Goal: Task Accomplishment & Management: Manage account settings

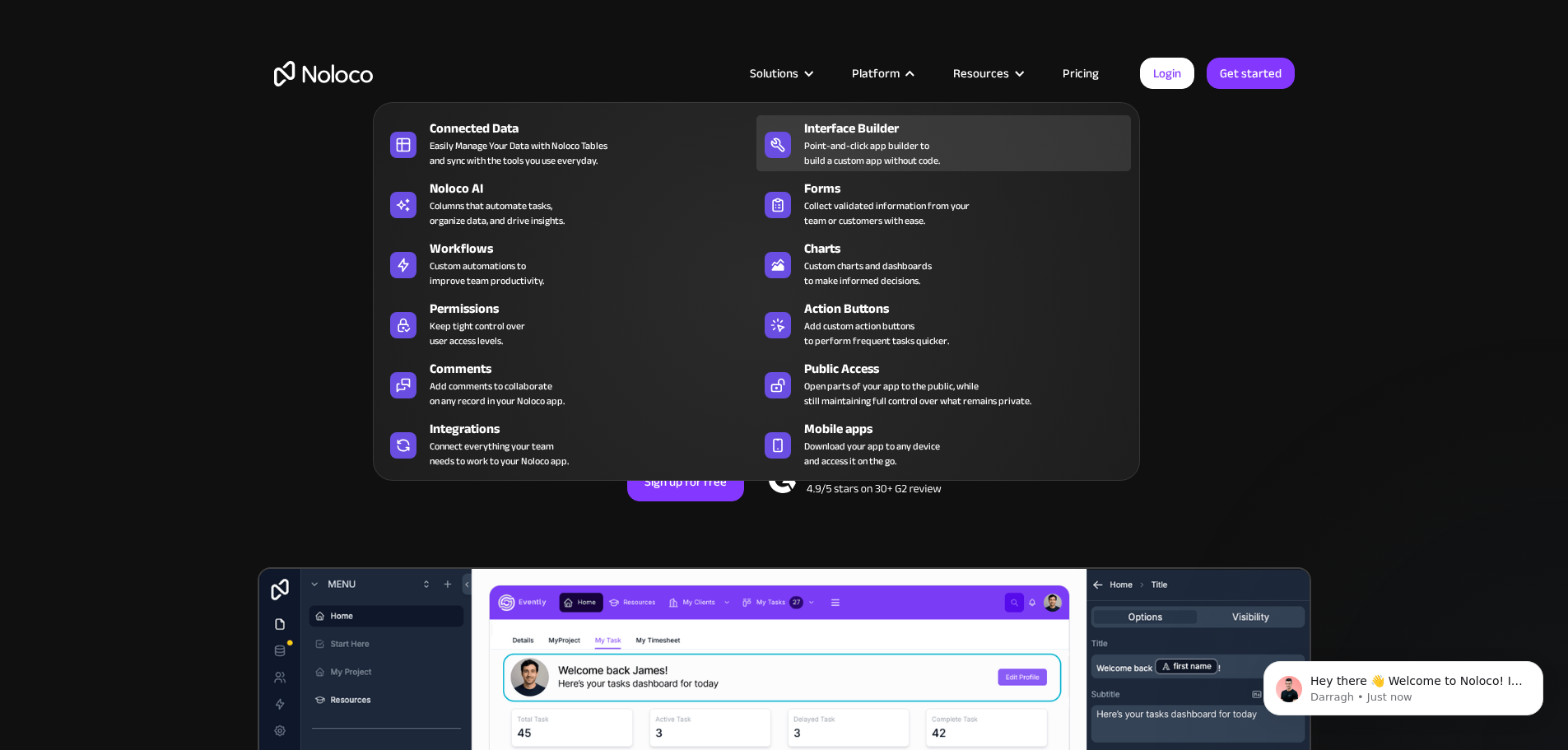
click at [856, 154] on div "Point-and-click app builder to build a custom app without code." at bounding box center [872, 153] width 136 height 30
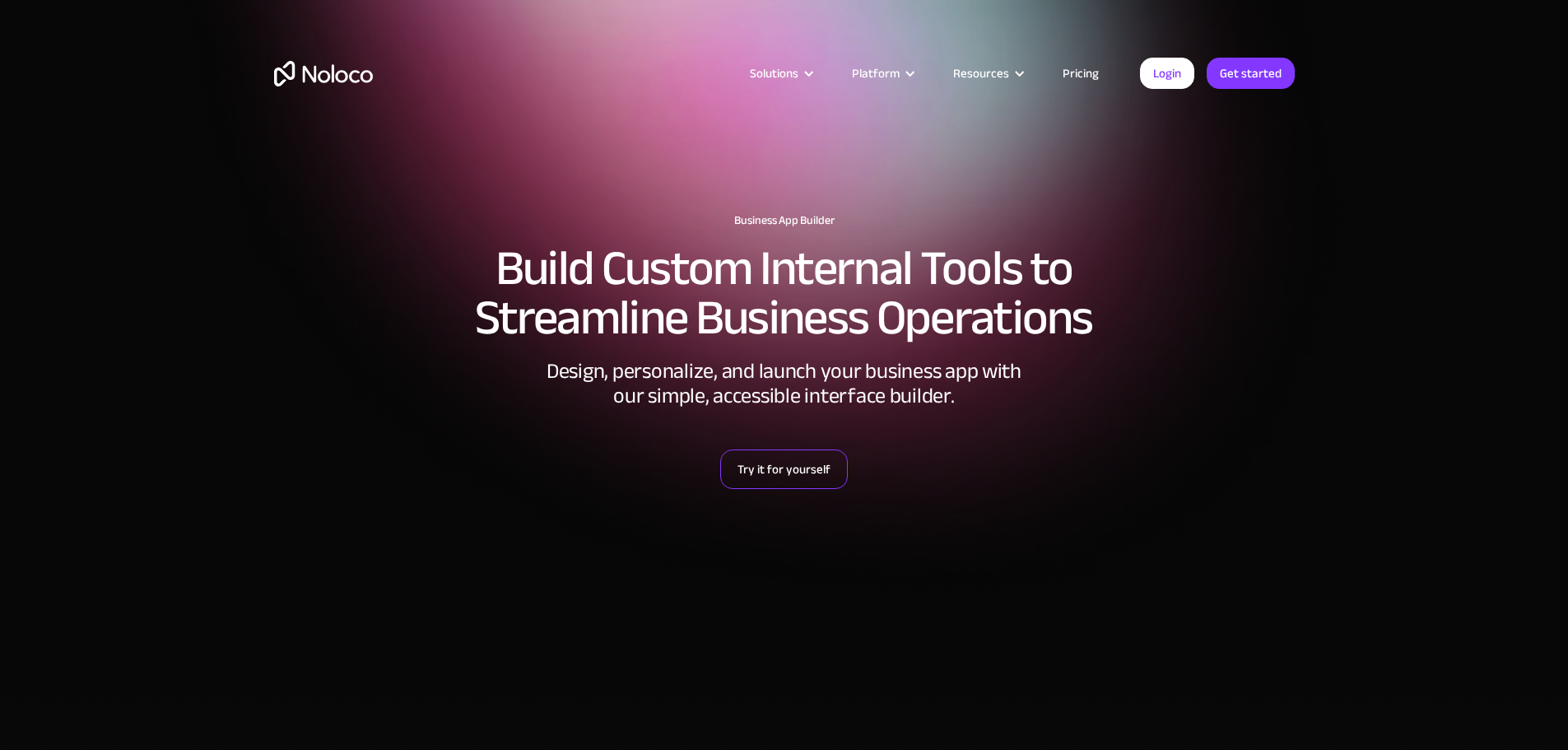
click at [800, 465] on link "Try it for yourself" at bounding box center [784, 469] width 128 height 40
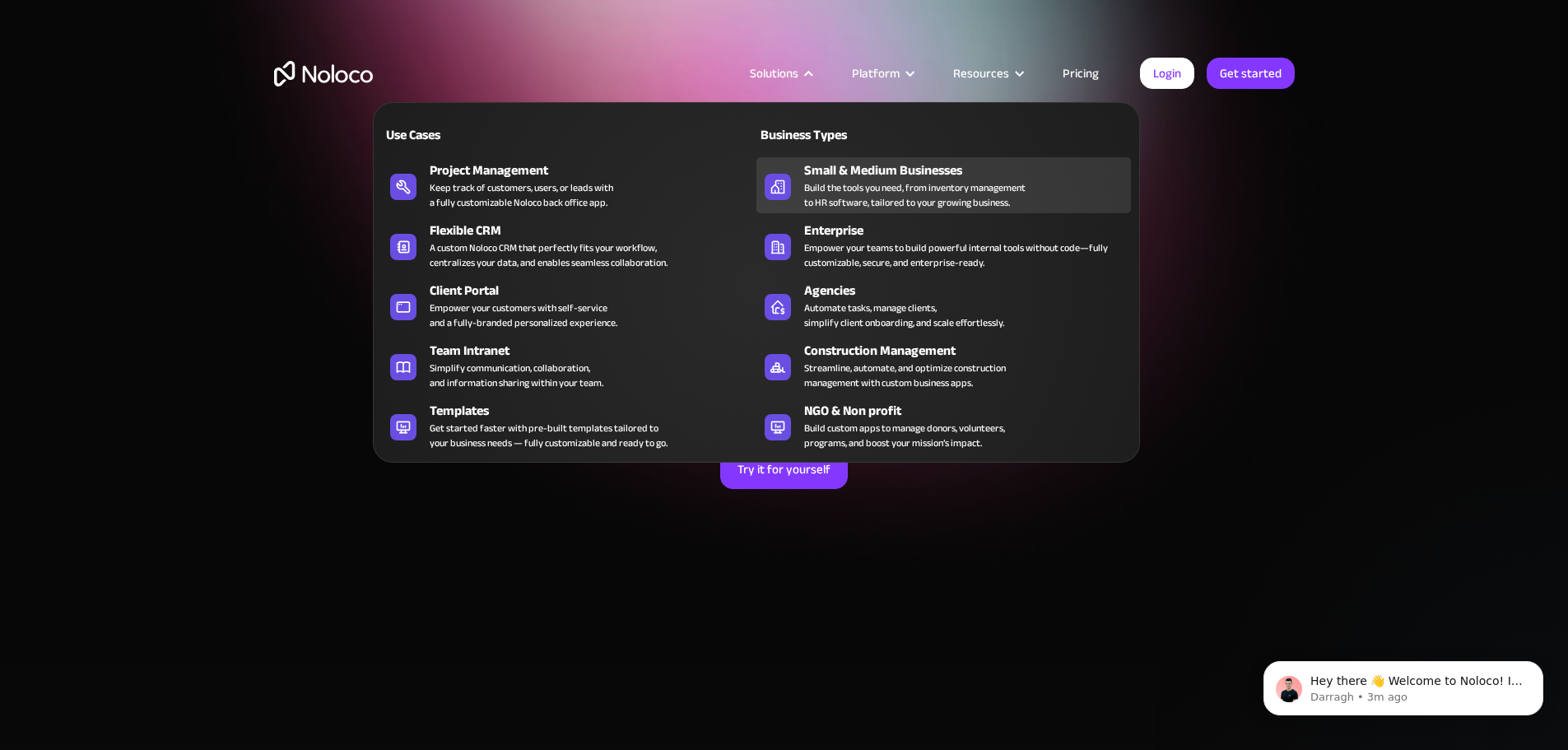
click at [833, 191] on div "Build the tools you need, from inventory management to HR software, tailored to…" at bounding box center [915, 195] width 221 height 30
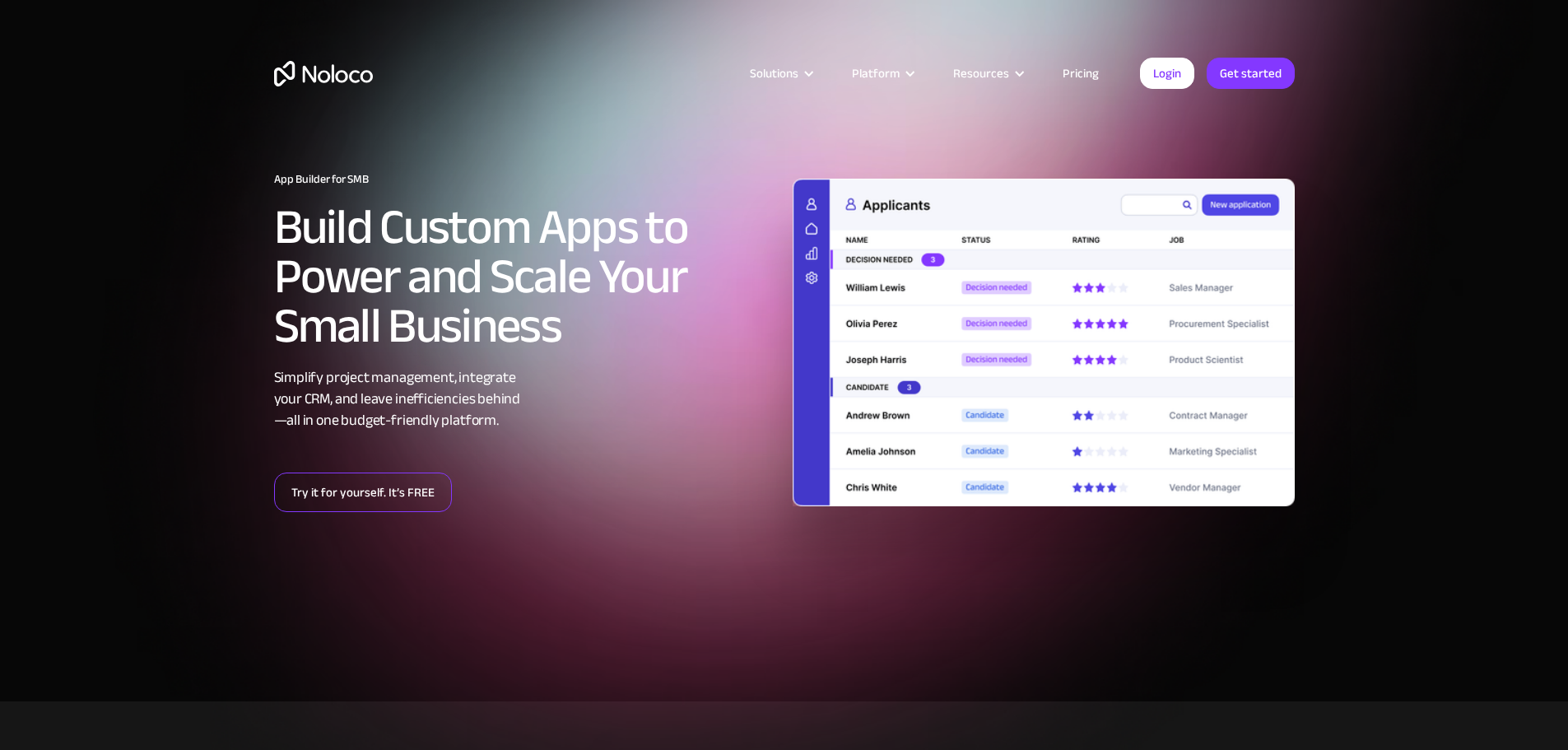
click at [379, 493] on link "Try it for yourself. It’s FREE" at bounding box center [363, 492] width 178 height 40
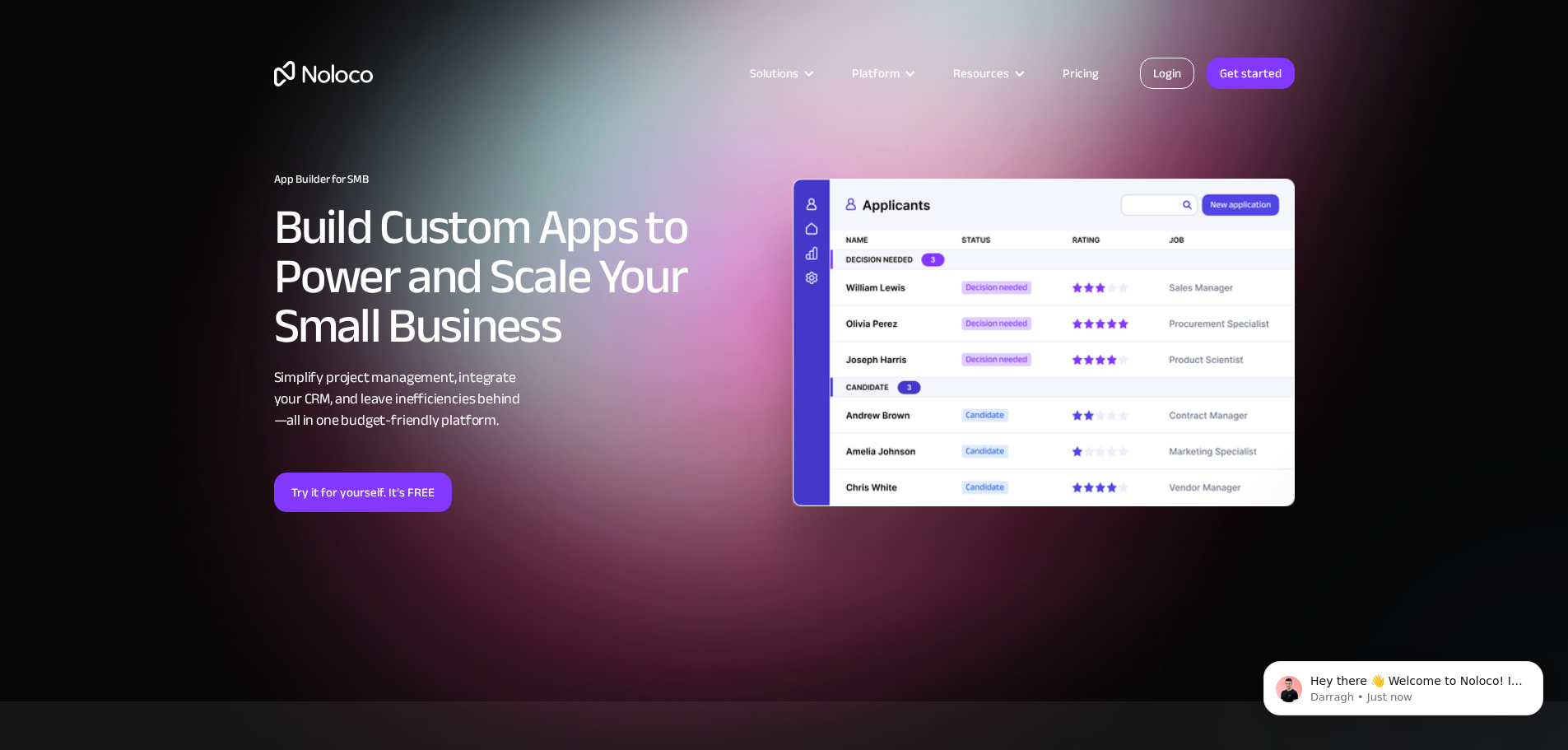
click at [1171, 74] on link "Login" at bounding box center [1167, 73] width 54 height 31
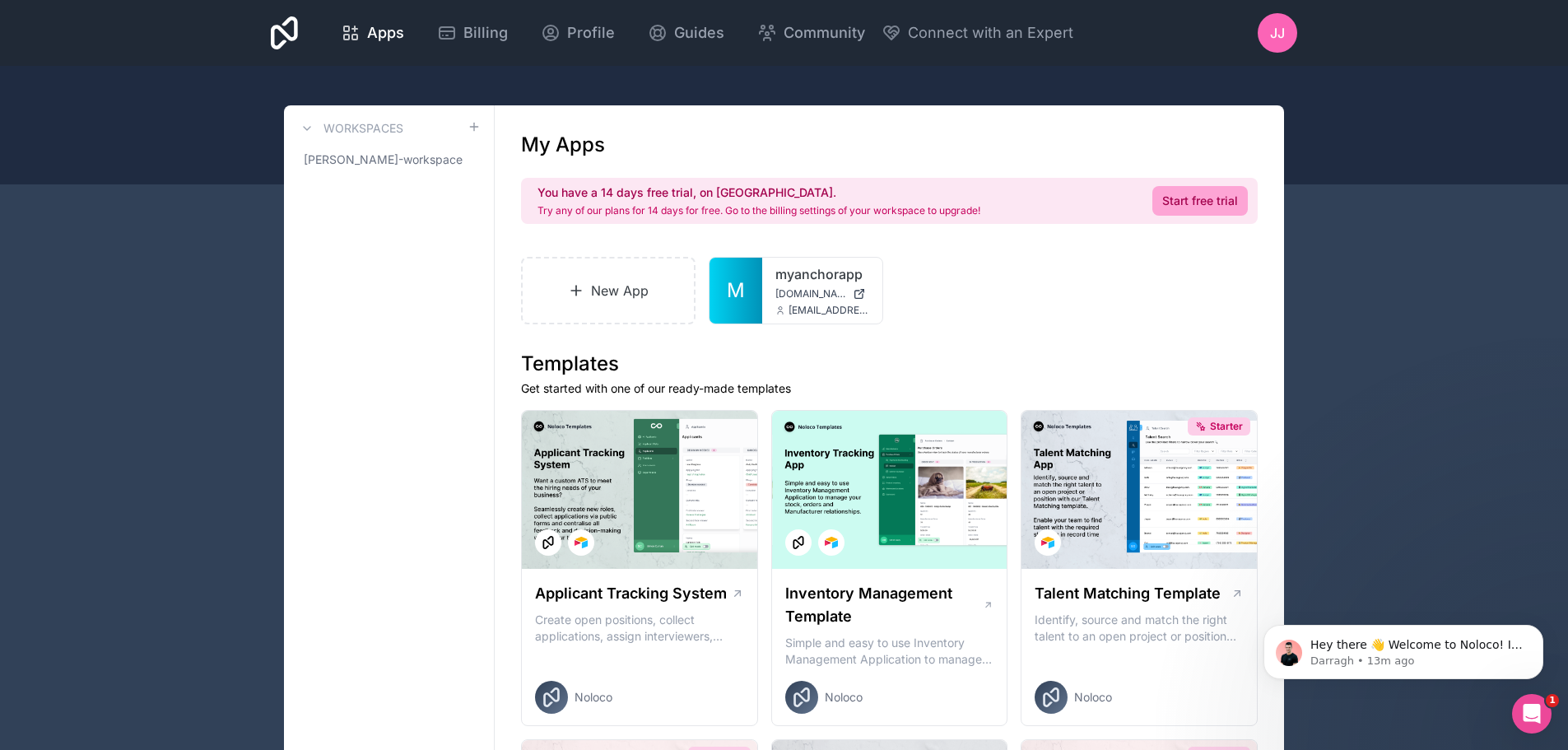
click at [1270, 34] on span "JJ" at bounding box center [1277, 33] width 15 height 19
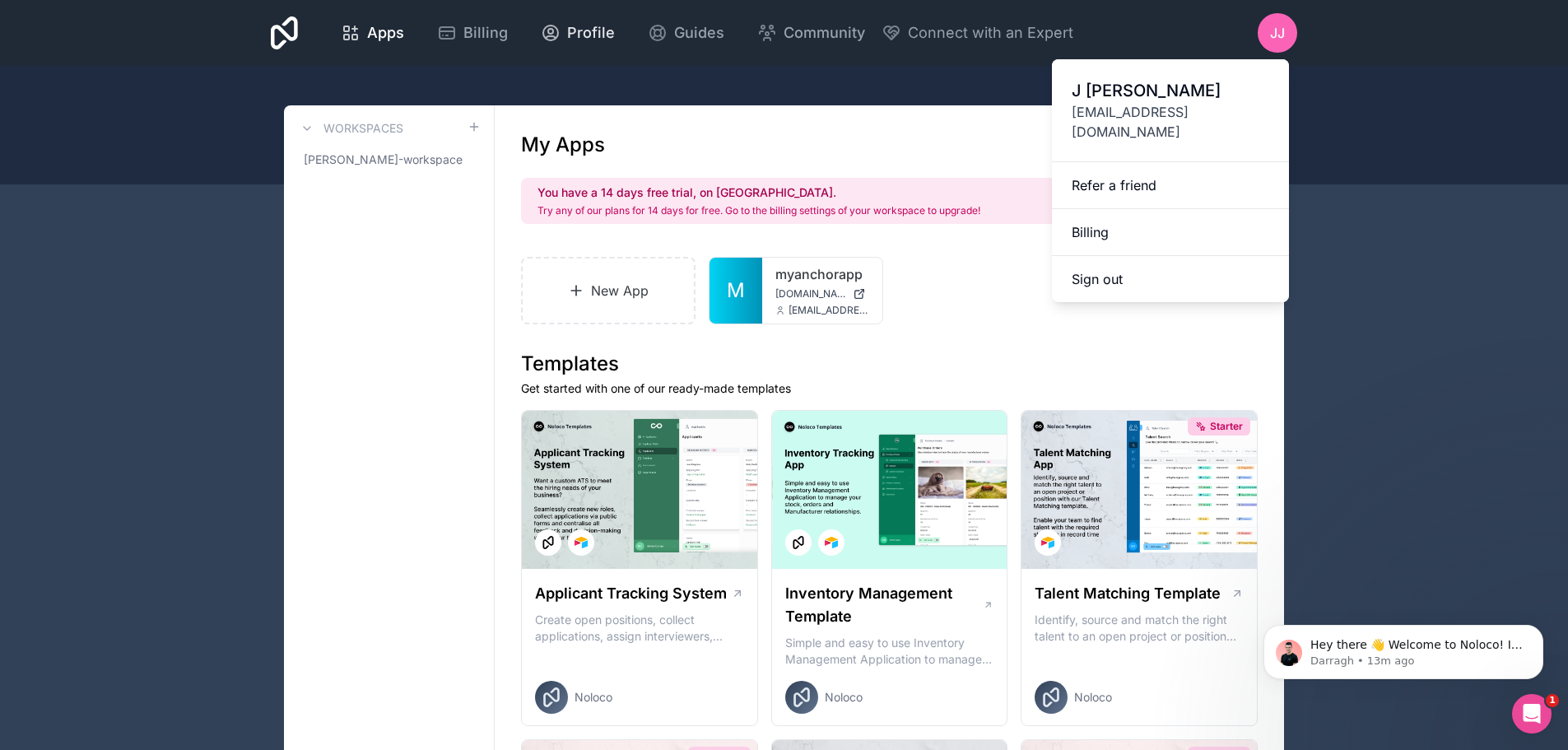
click at [590, 30] on span "Profile" at bounding box center [591, 33] width 48 height 23
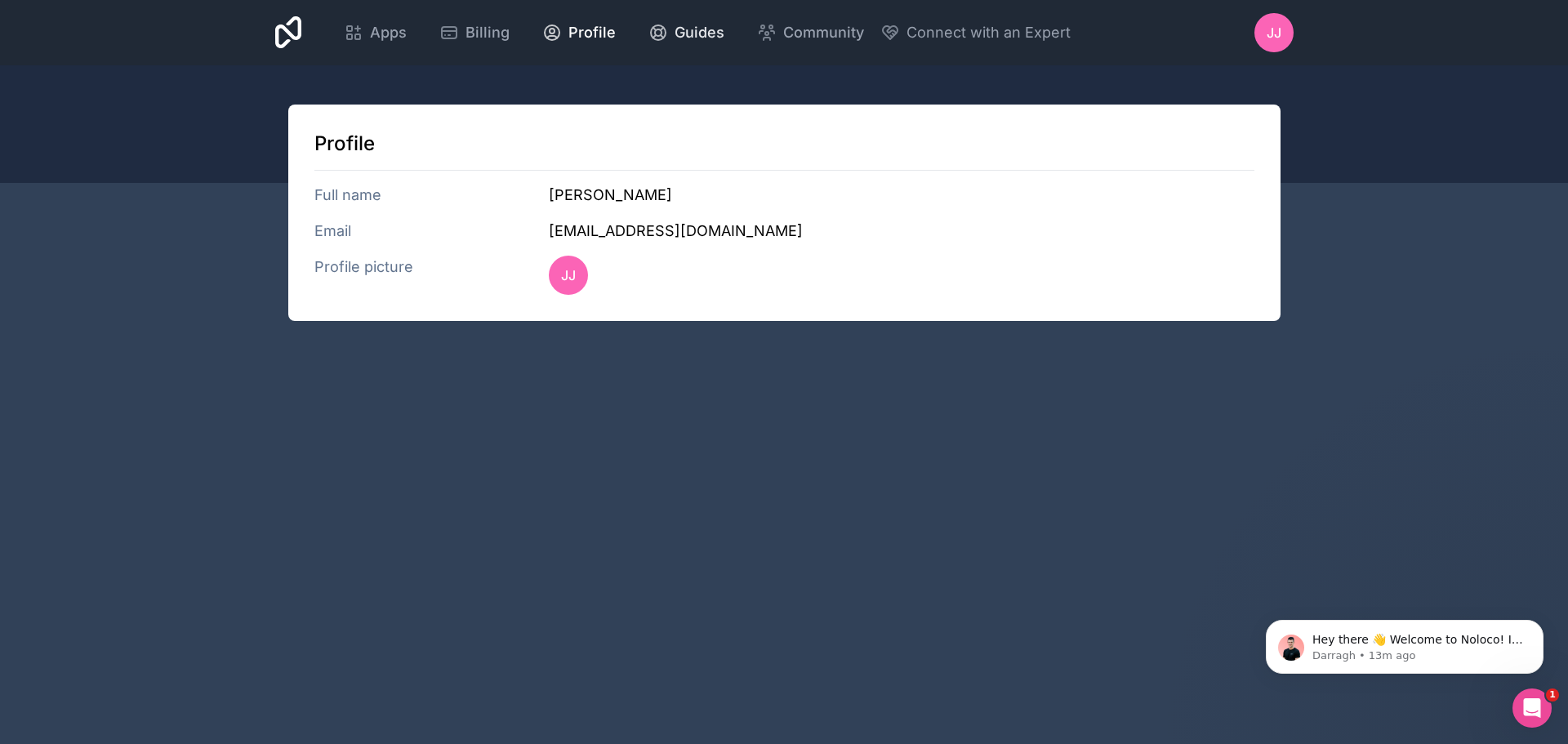
click at [707, 34] on span "Guides" at bounding box center [700, 33] width 50 height 23
click at [1272, 35] on span "JJ" at bounding box center [1273, 33] width 14 height 19
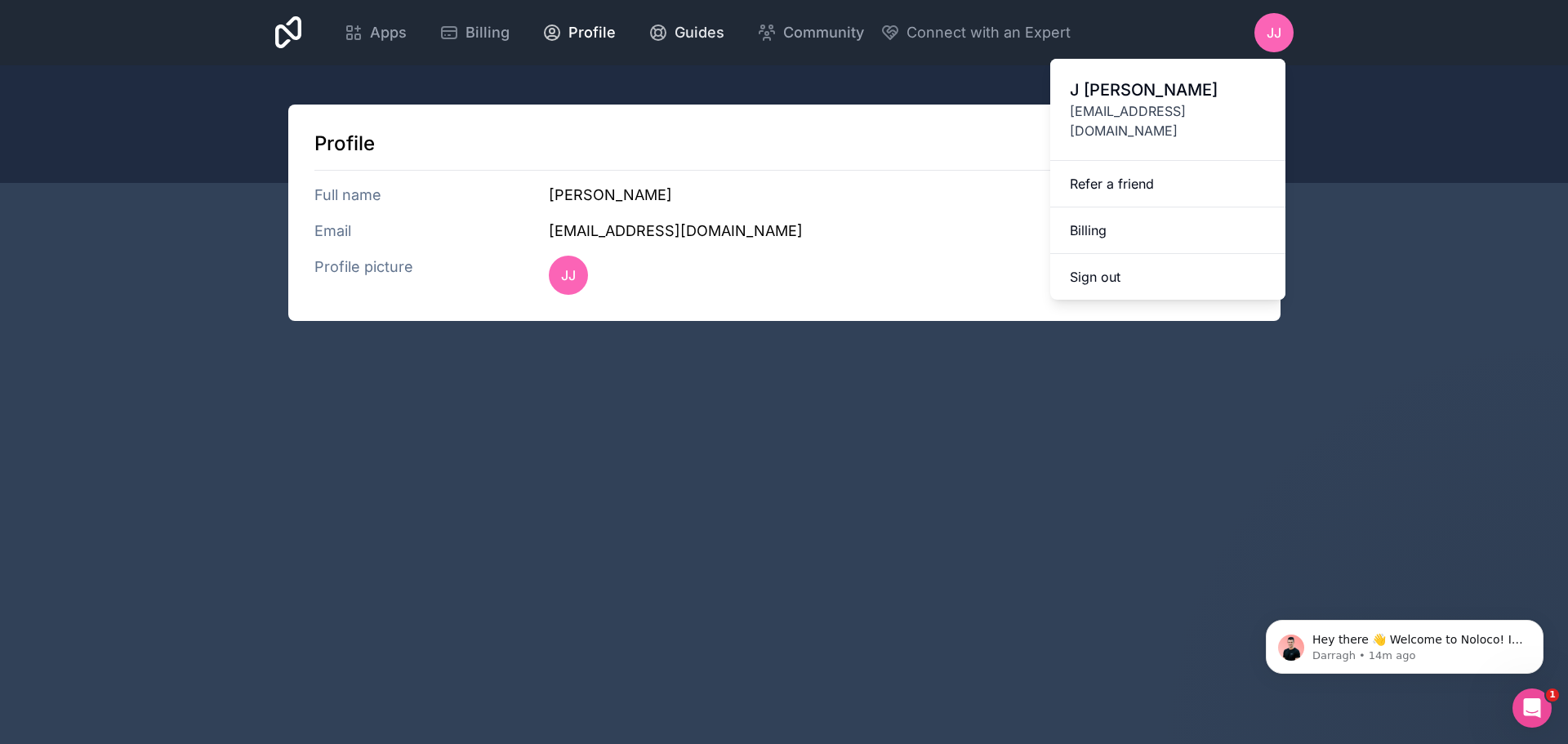
click at [688, 32] on span "Guides" at bounding box center [700, 33] width 50 height 23
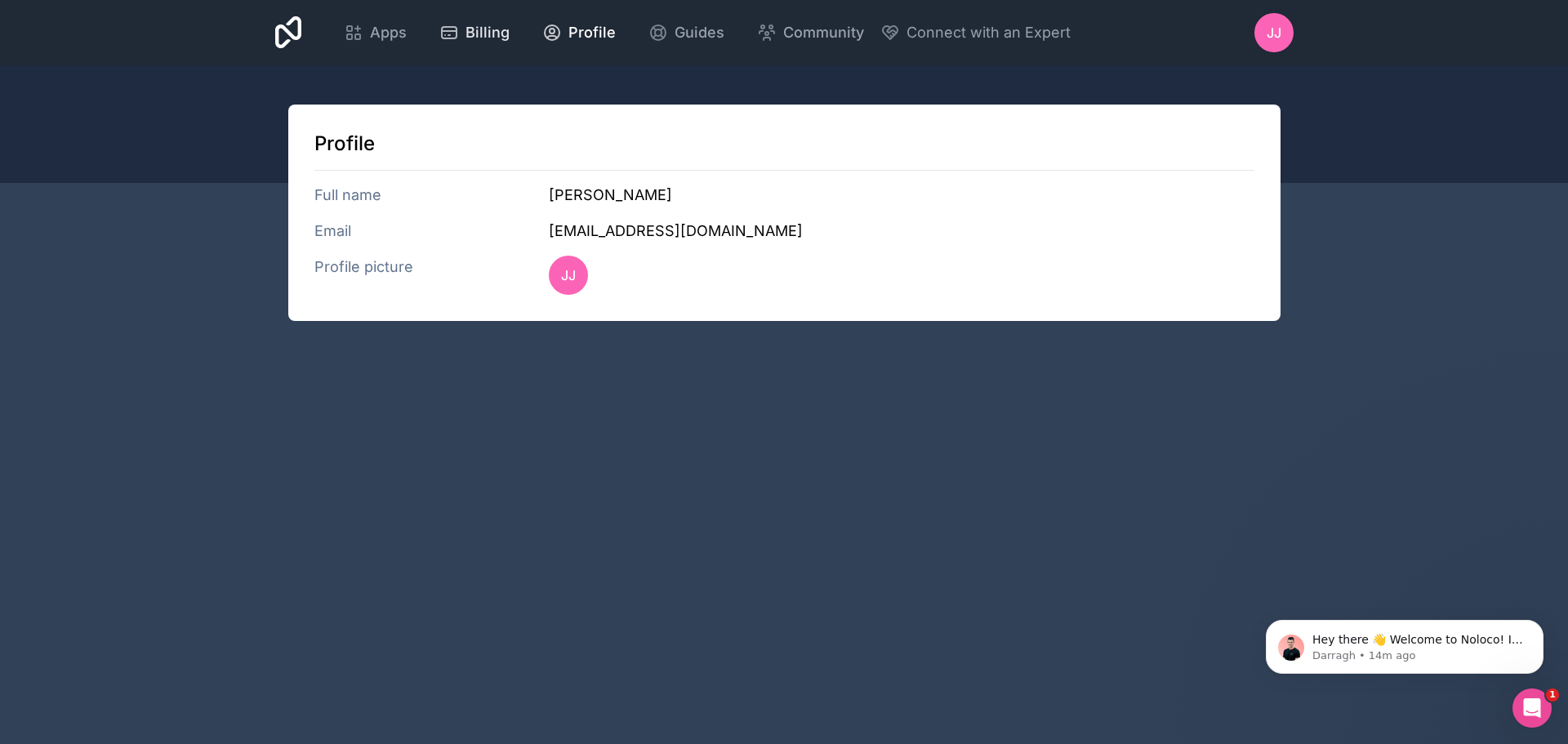
click at [475, 31] on span "Billing" at bounding box center [488, 33] width 44 height 23
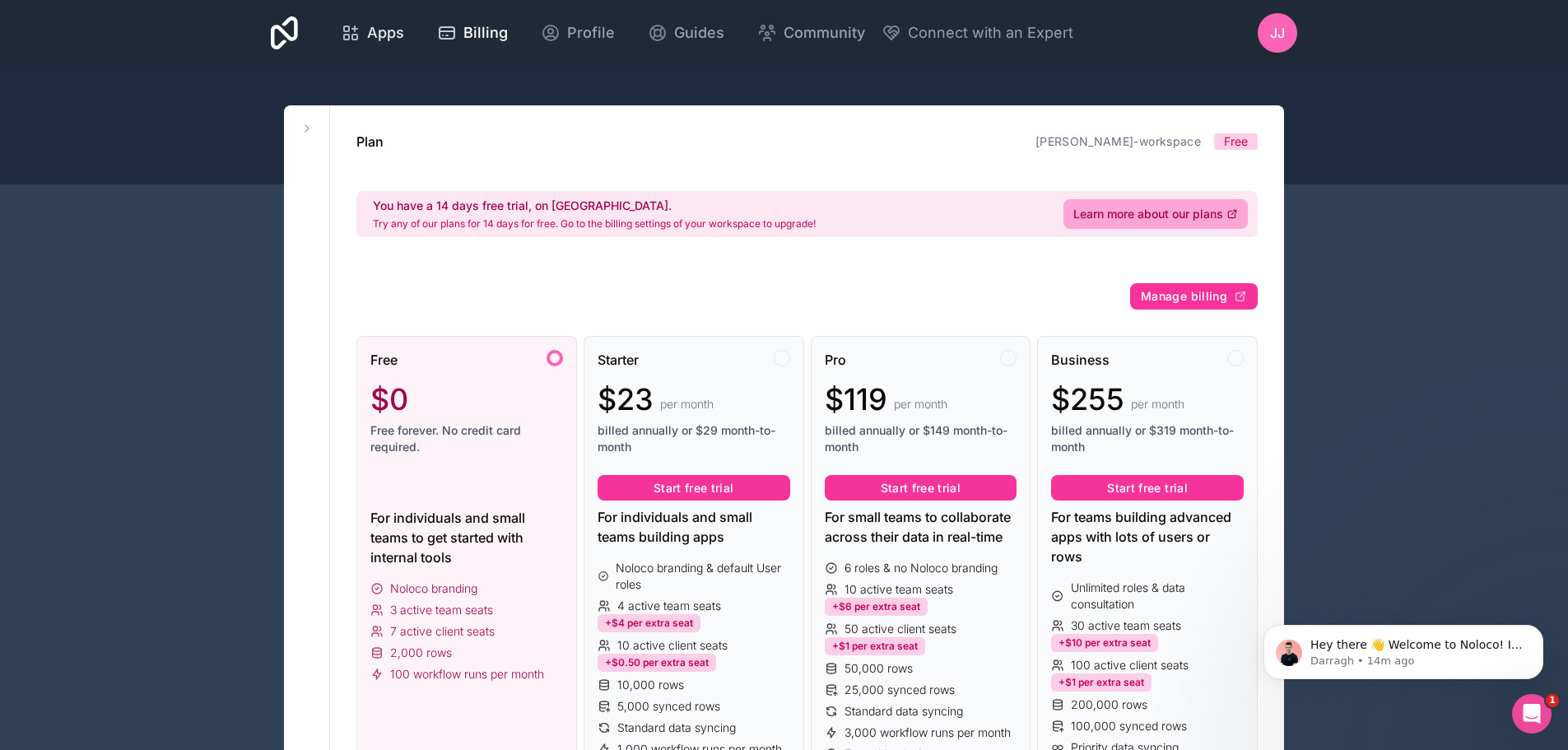
click at [362, 34] on div "Apps" at bounding box center [372, 33] width 63 height 23
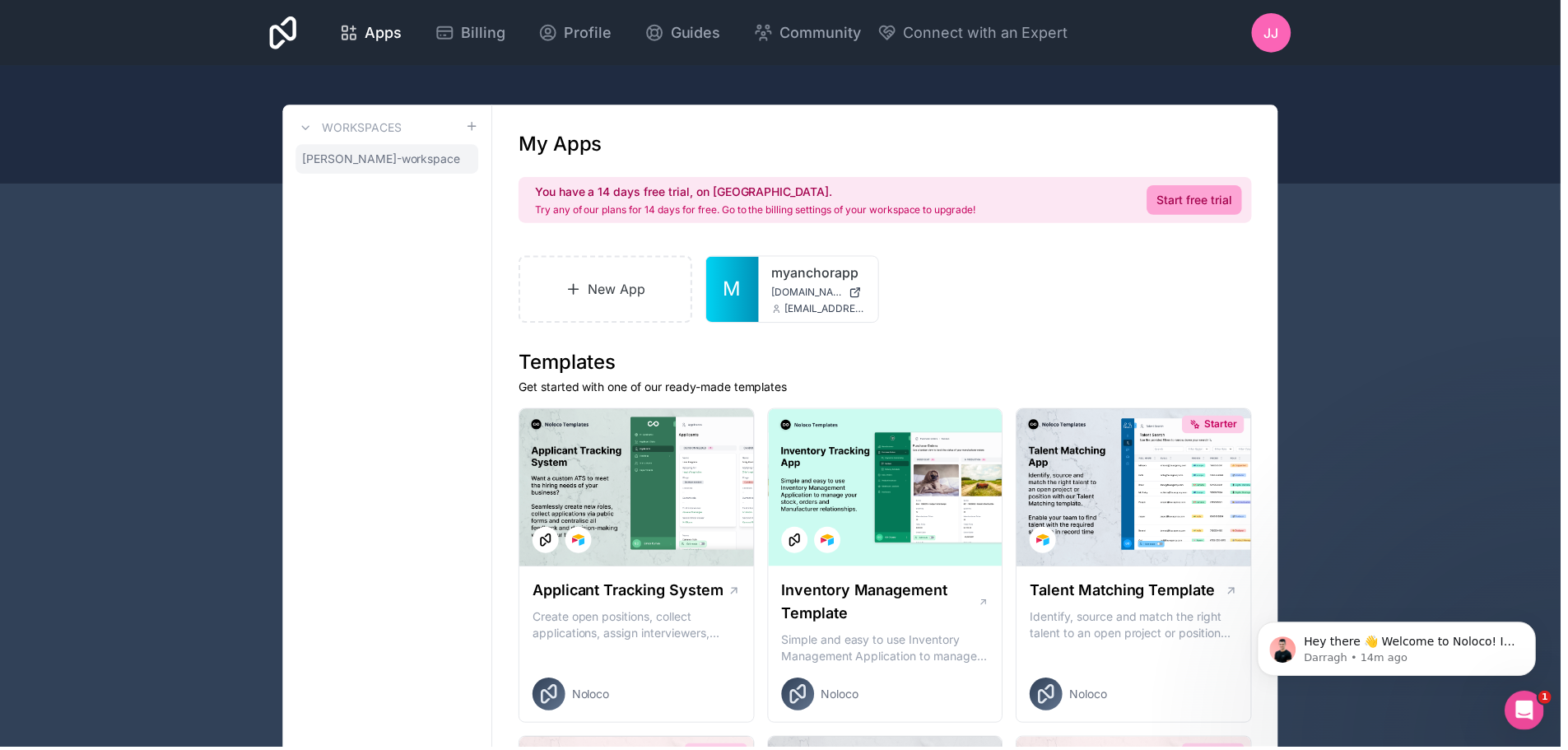
click at [0, 0] on icon at bounding box center [0, 0] width 0 height 0
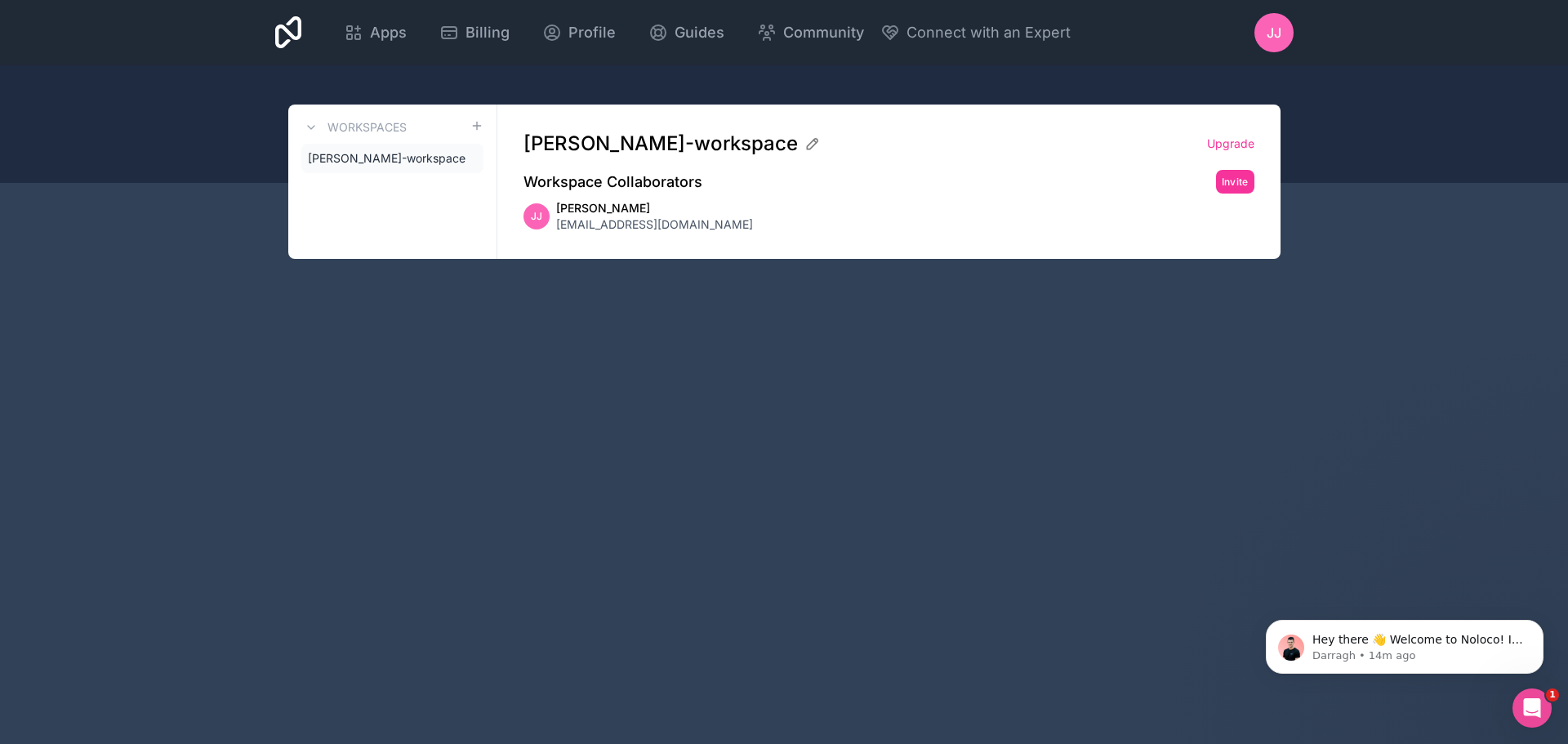
click at [0, 0] on icon at bounding box center [0, 0] width 0 height 0
click at [311, 127] on icon at bounding box center [312, 128] width 13 height 13
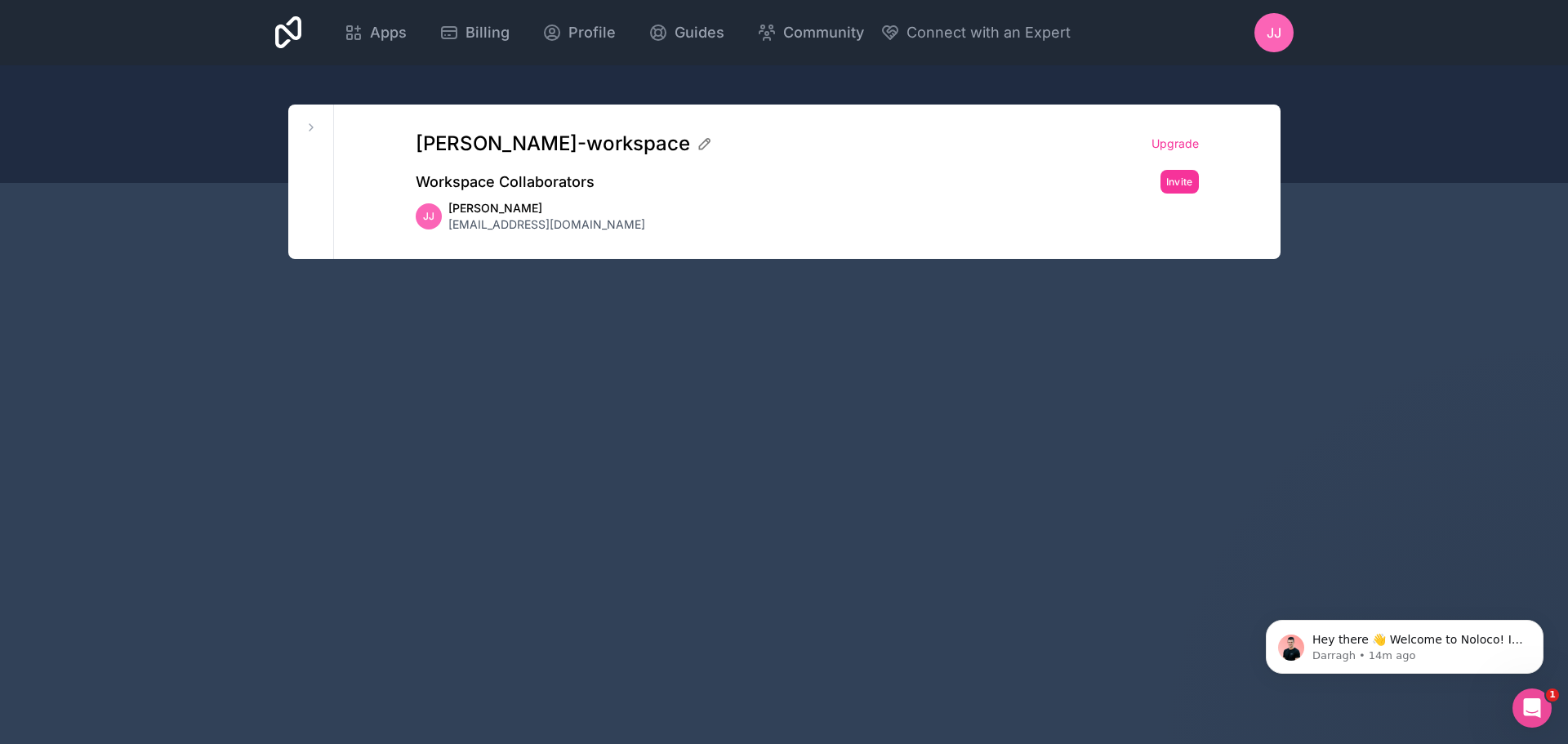
click at [297, 34] on icon at bounding box center [289, 33] width 27 height 39
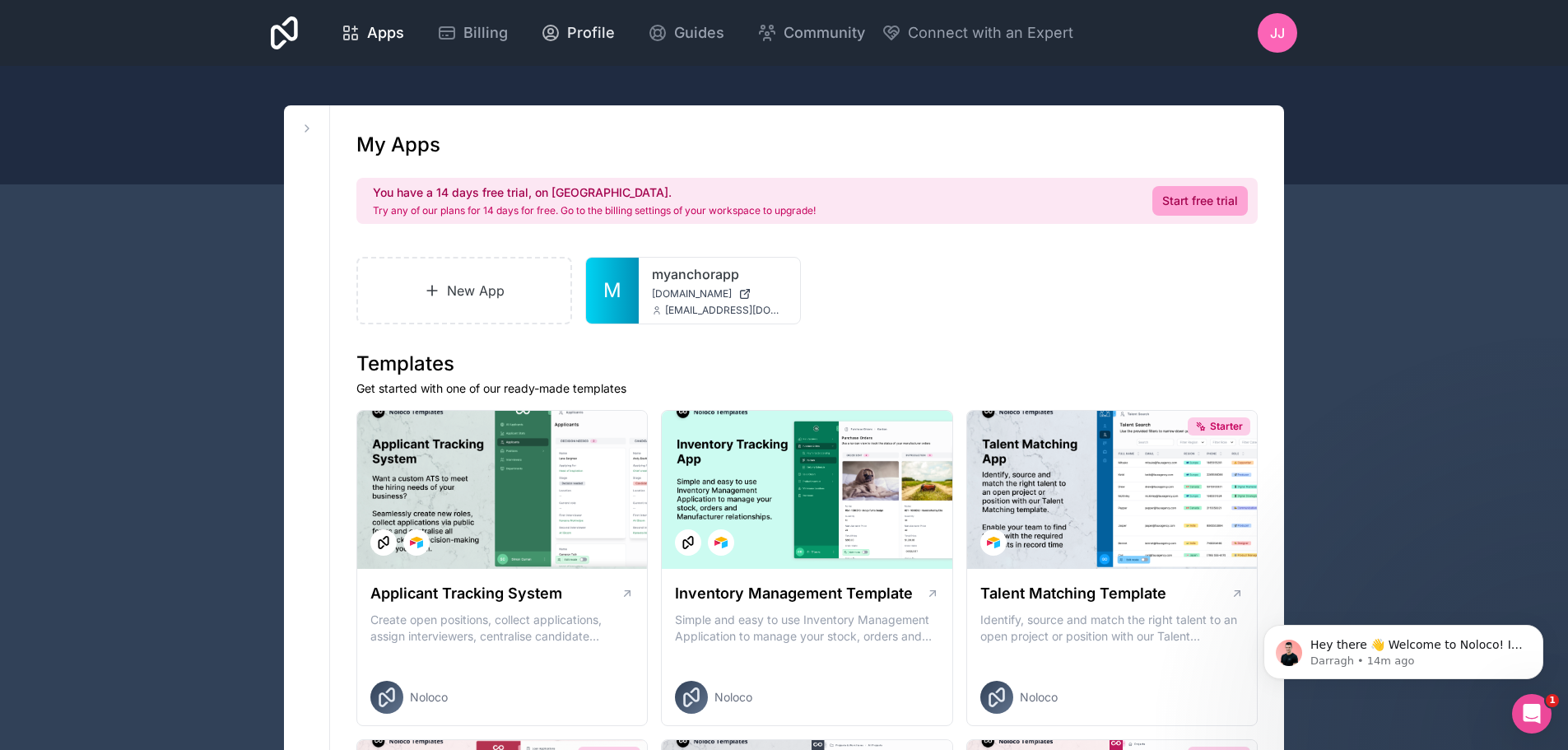
click at [595, 29] on span "Profile" at bounding box center [591, 33] width 48 height 23
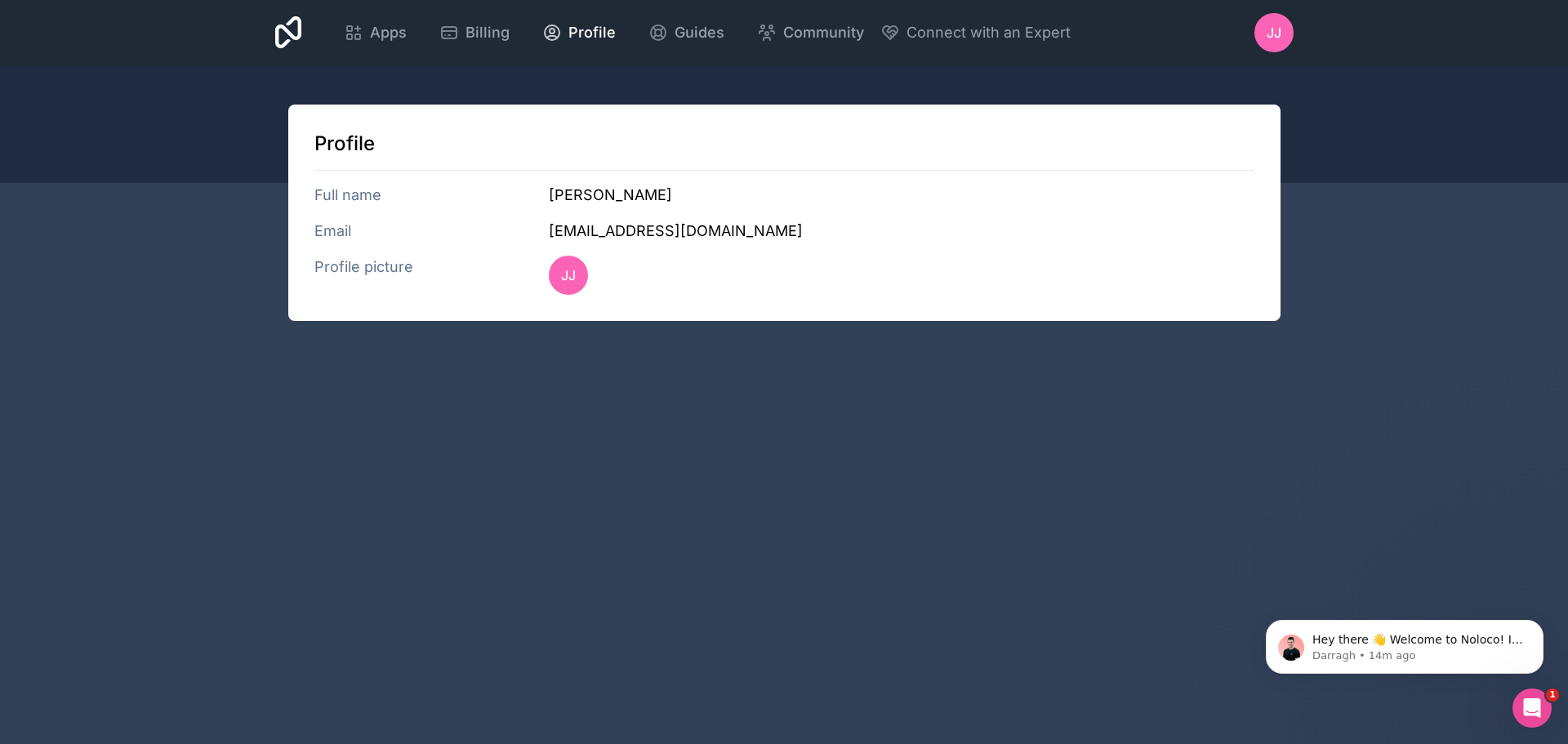
click at [285, 30] on icon at bounding box center [289, 33] width 27 height 33
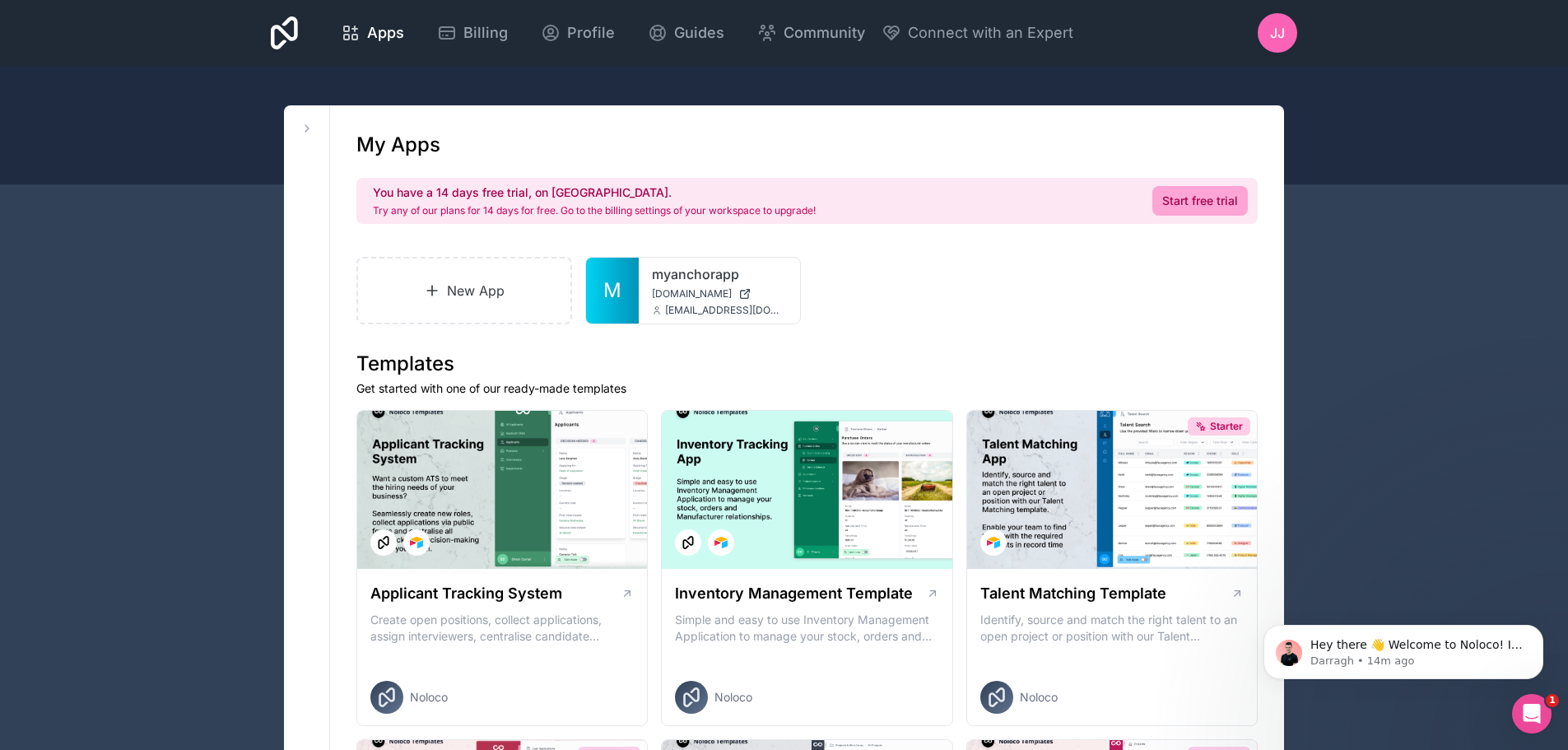
click at [1278, 29] on span "JJ" at bounding box center [1277, 33] width 15 height 19
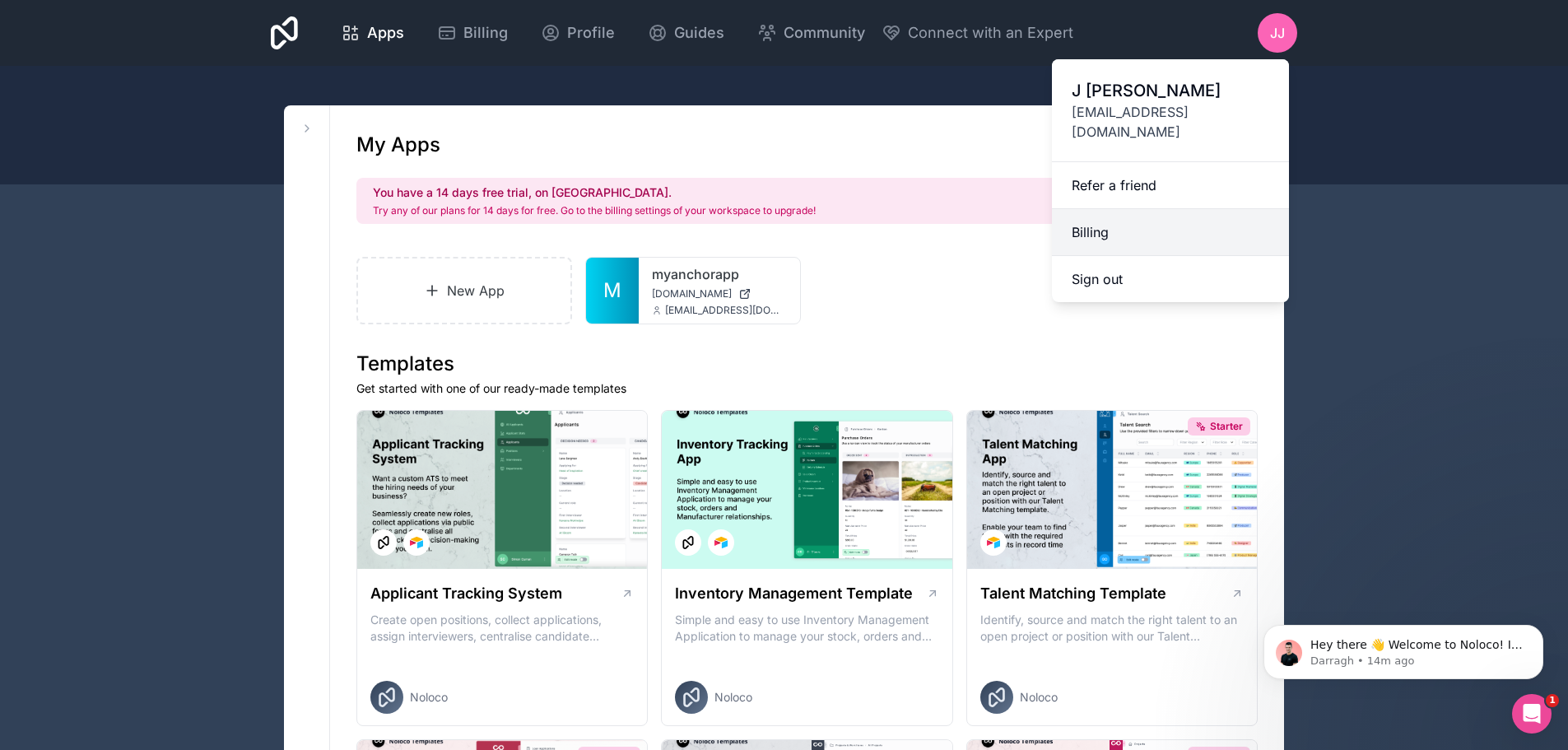
click at [1112, 210] on link "Billing" at bounding box center [1170, 233] width 237 height 47
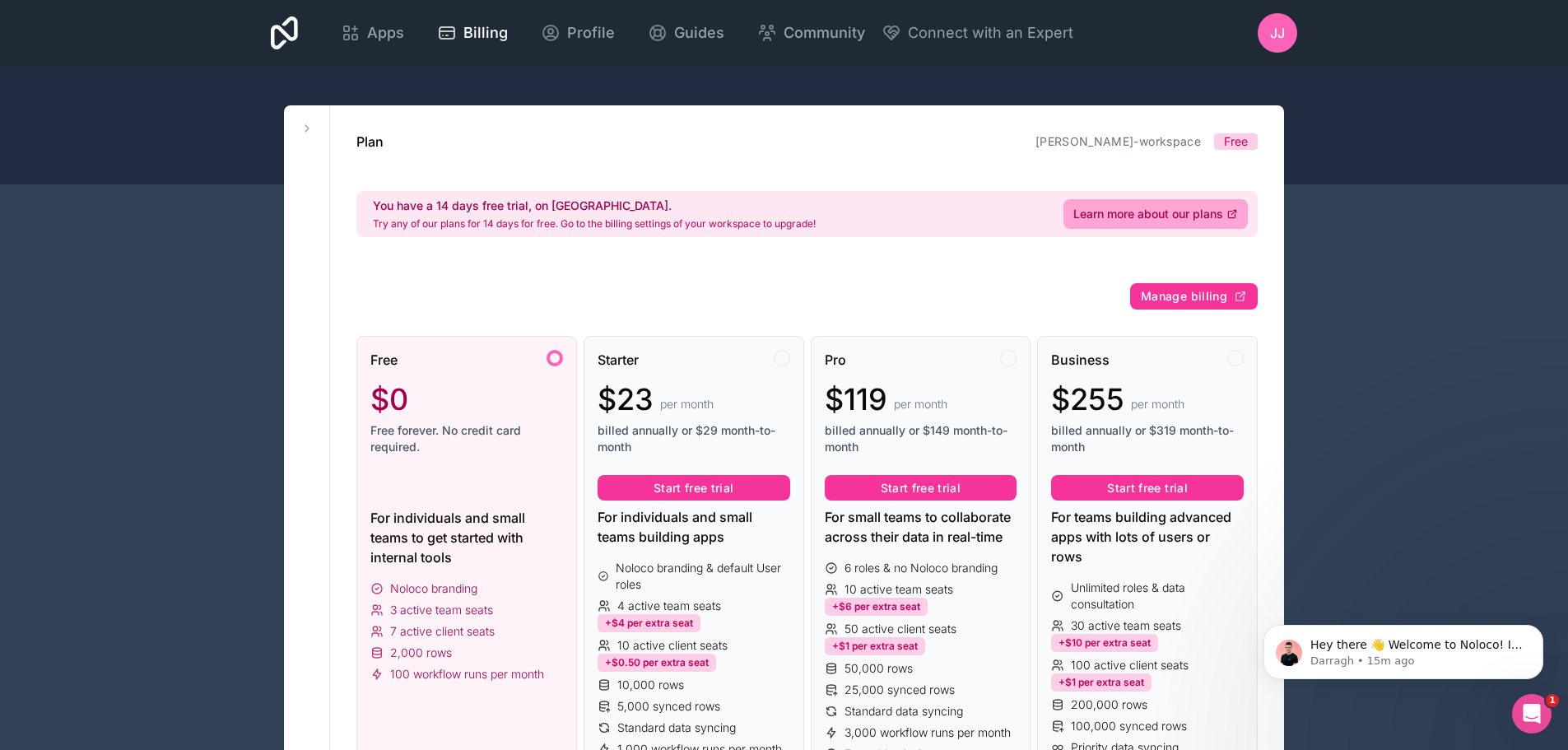
drag, startPoint x: 367, startPoint y: 27, endPoint x: 374, endPoint y: 53, distance: 26.9
click at [367, 27] on span "Apps" at bounding box center [385, 33] width 37 height 23
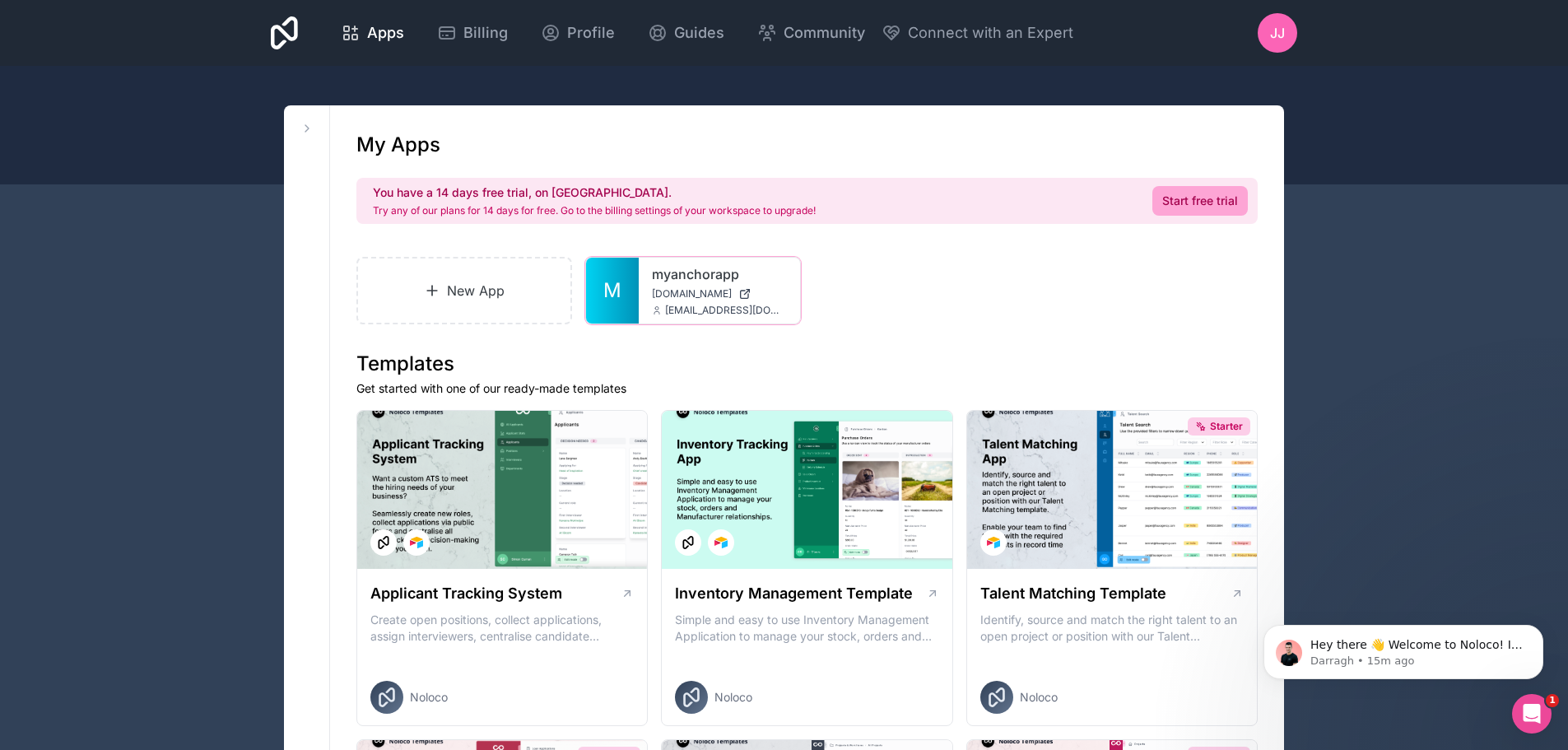
click at [647, 287] on div "myanchorapp myanchorapp.noloco.co support@myanchorapp.com" at bounding box center [719, 291] width 161 height 66
click at [726, 286] on div "myanchorapp myanchorapp.noloco.co support@myanchorapp.com" at bounding box center [719, 291] width 161 height 66
click at [0, 0] on div at bounding box center [0, 0] width 0 height 0
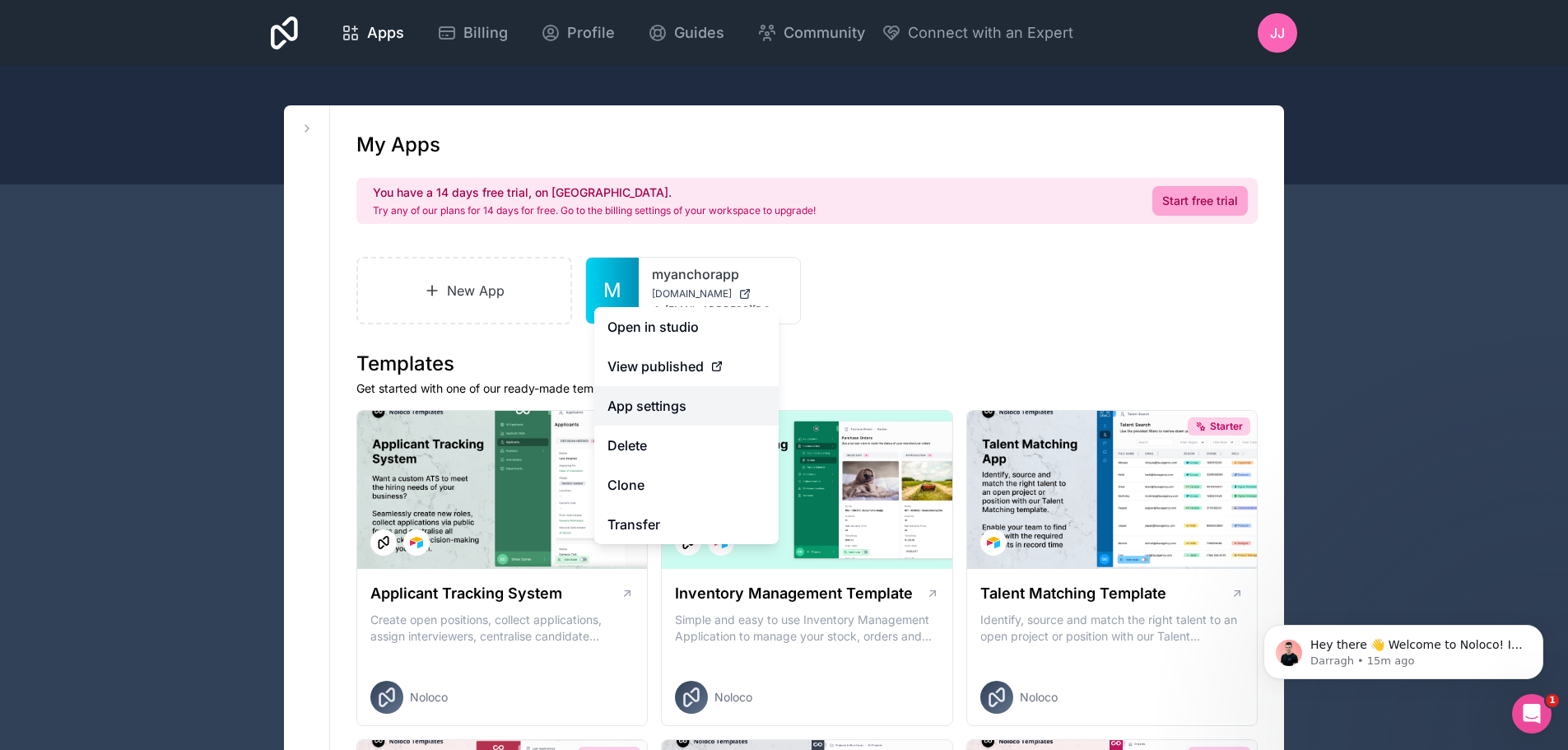
click at [663, 400] on link "App settings" at bounding box center [687, 406] width 184 height 40
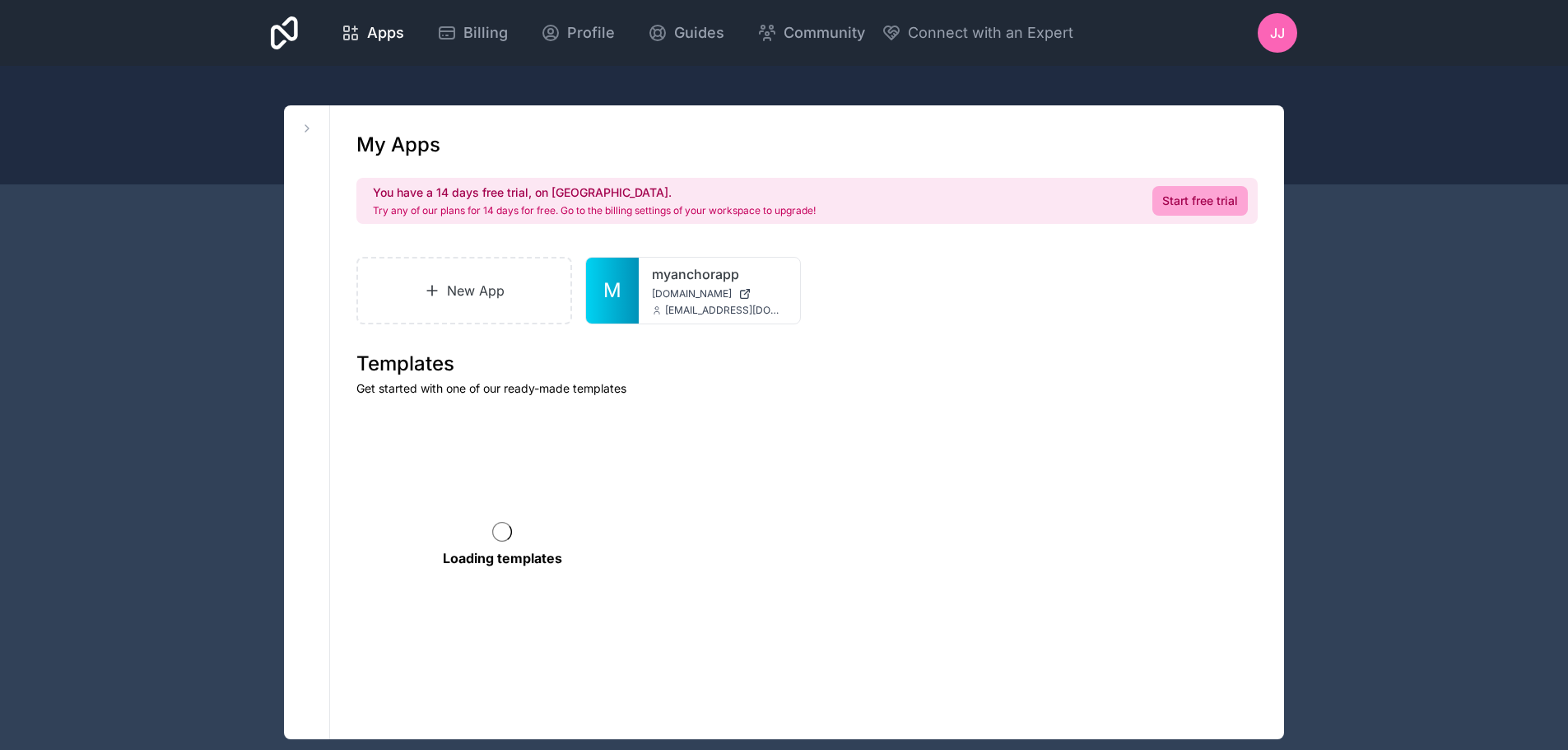
click at [1290, 27] on div "JJ" at bounding box center [1278, 33] width 40 height 40
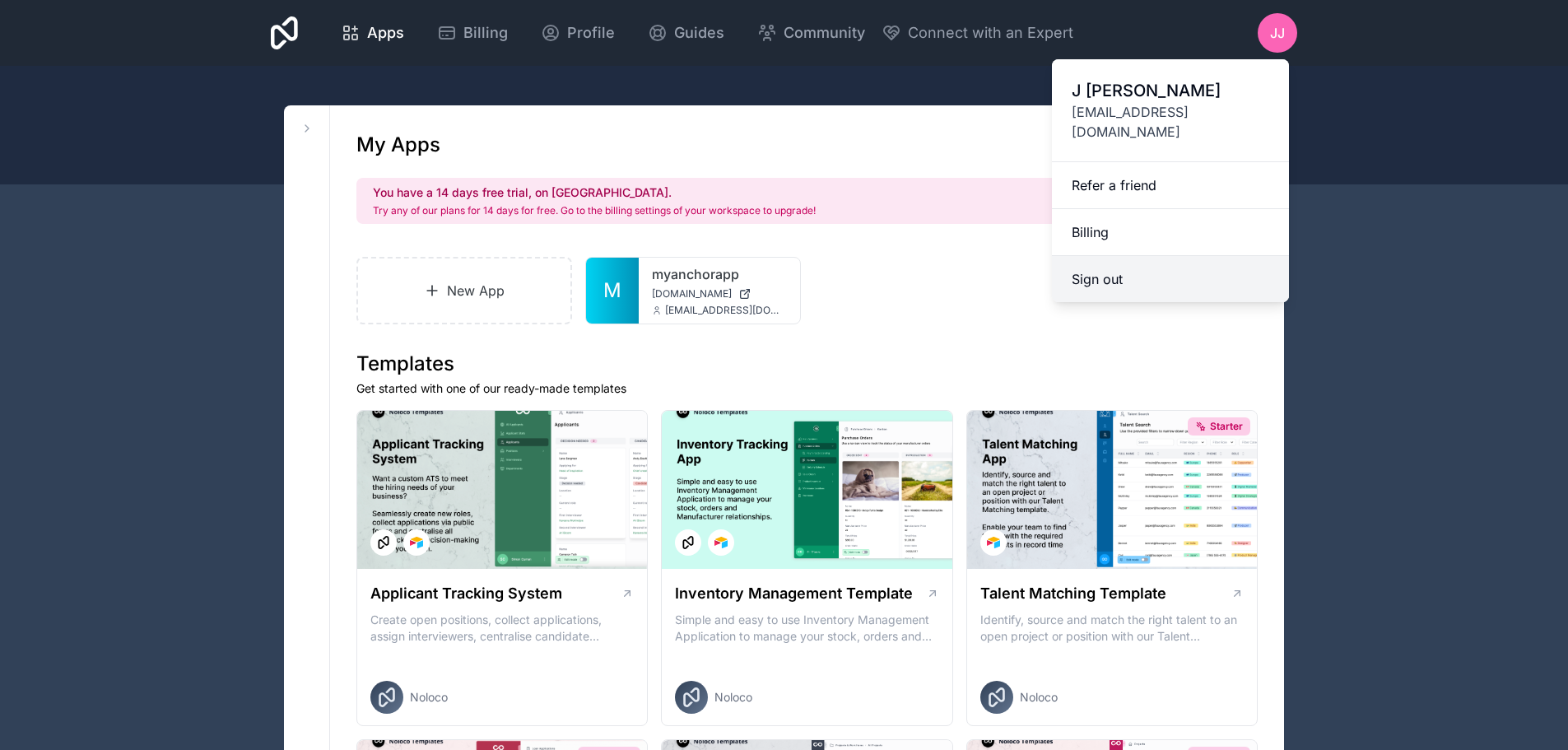
click at [1096, 256] on button "Sign out" at bounding box center [1170, 279] width 237 height 47
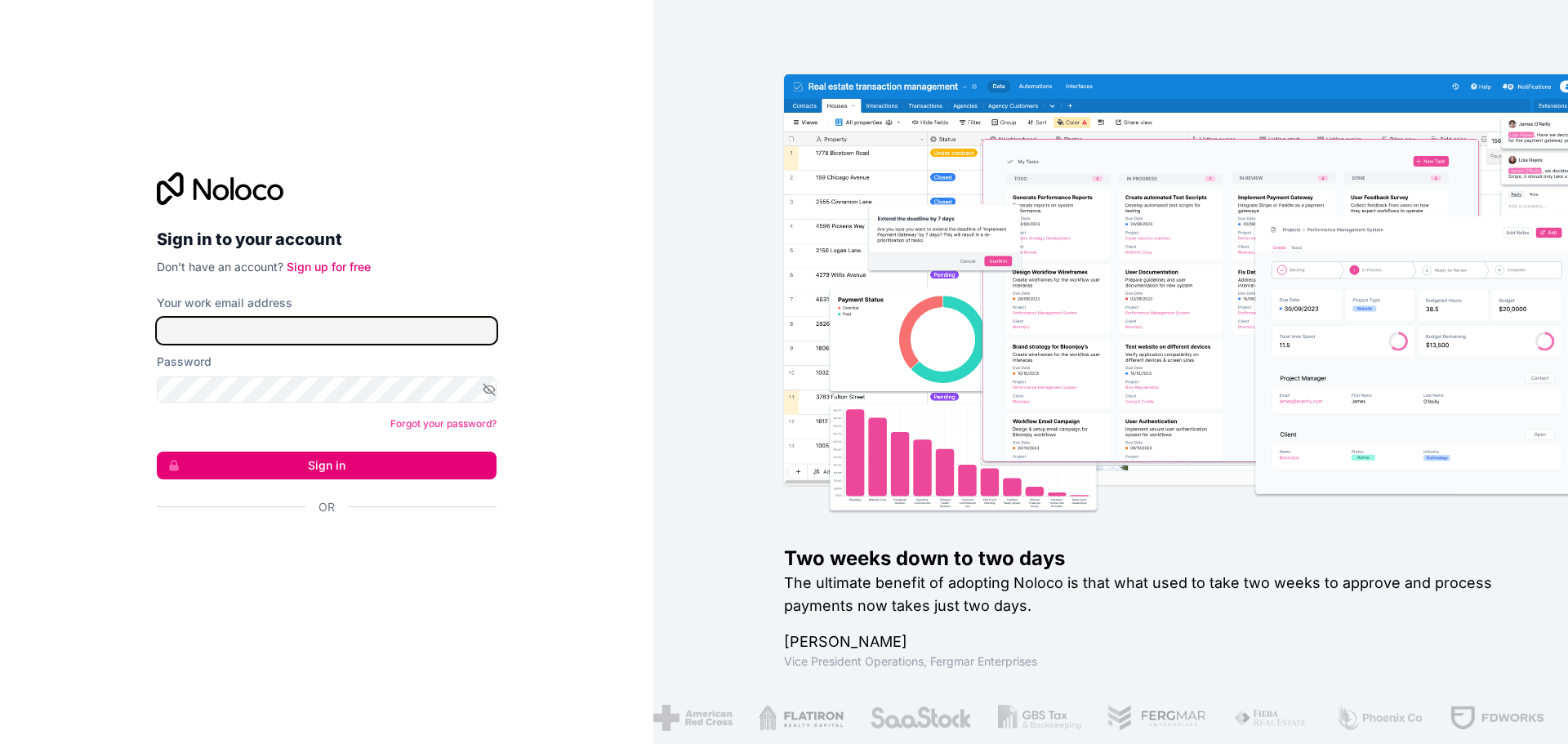
click at [372, 326] on input "Your work email address" at bounding box center [326, 330] width 340 height 26
type input "[EMAIL_ADDRESS][DOMAIN_NAME]"
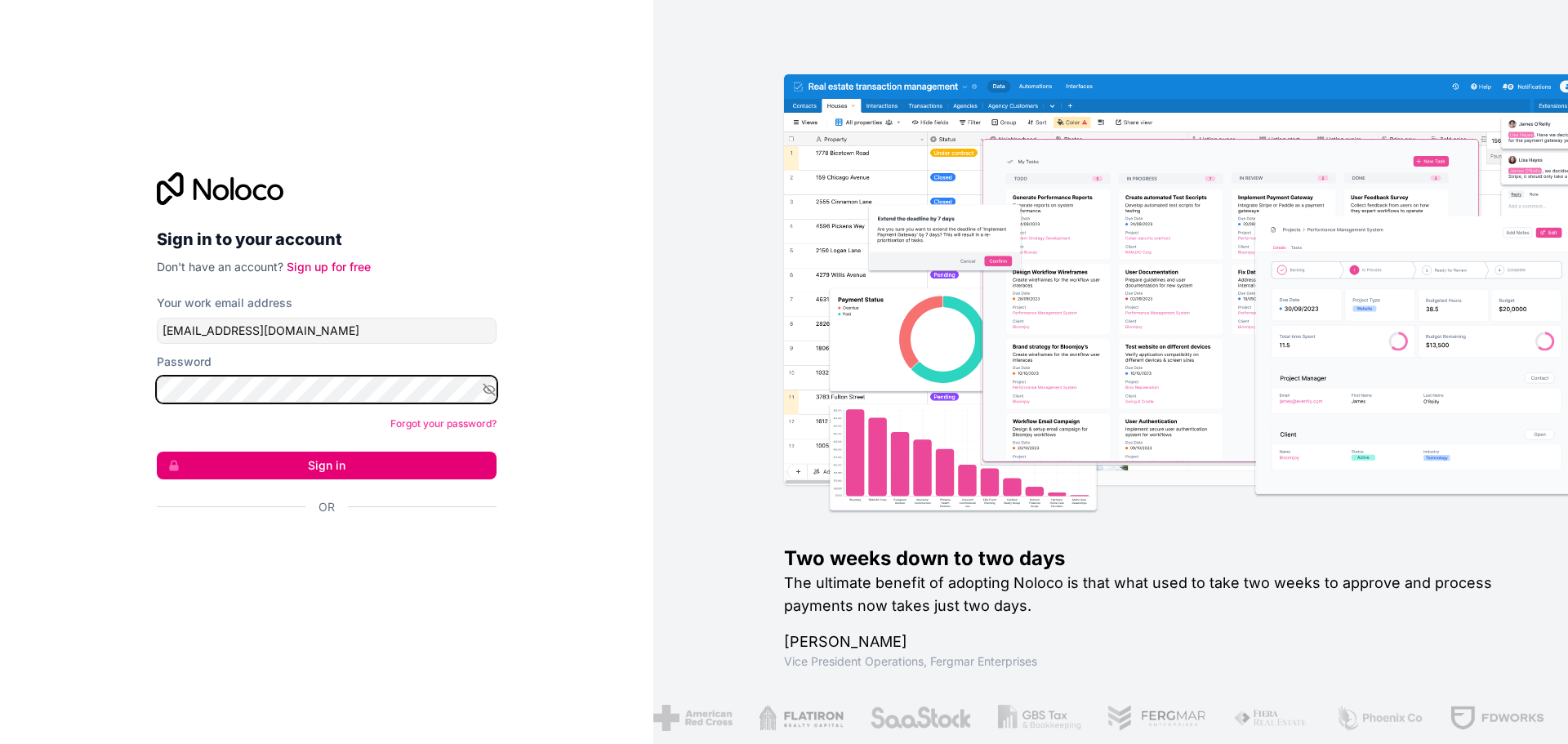
click at [157, 451] on button "Sign in" at bounding box center [326, 465] width 340 height 28
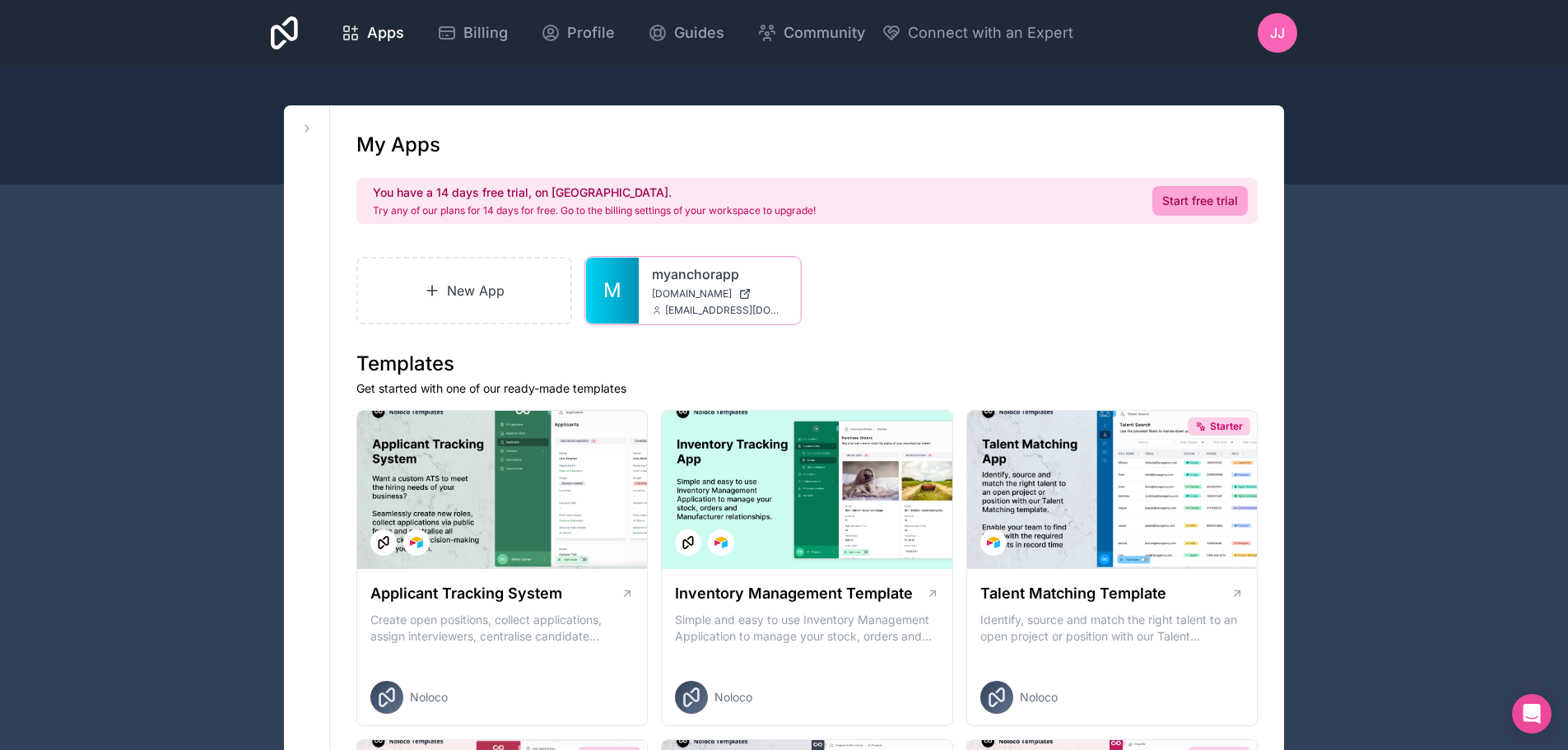
click at [0, 0] on div at bounding box center [0, 0] width 0 height 0
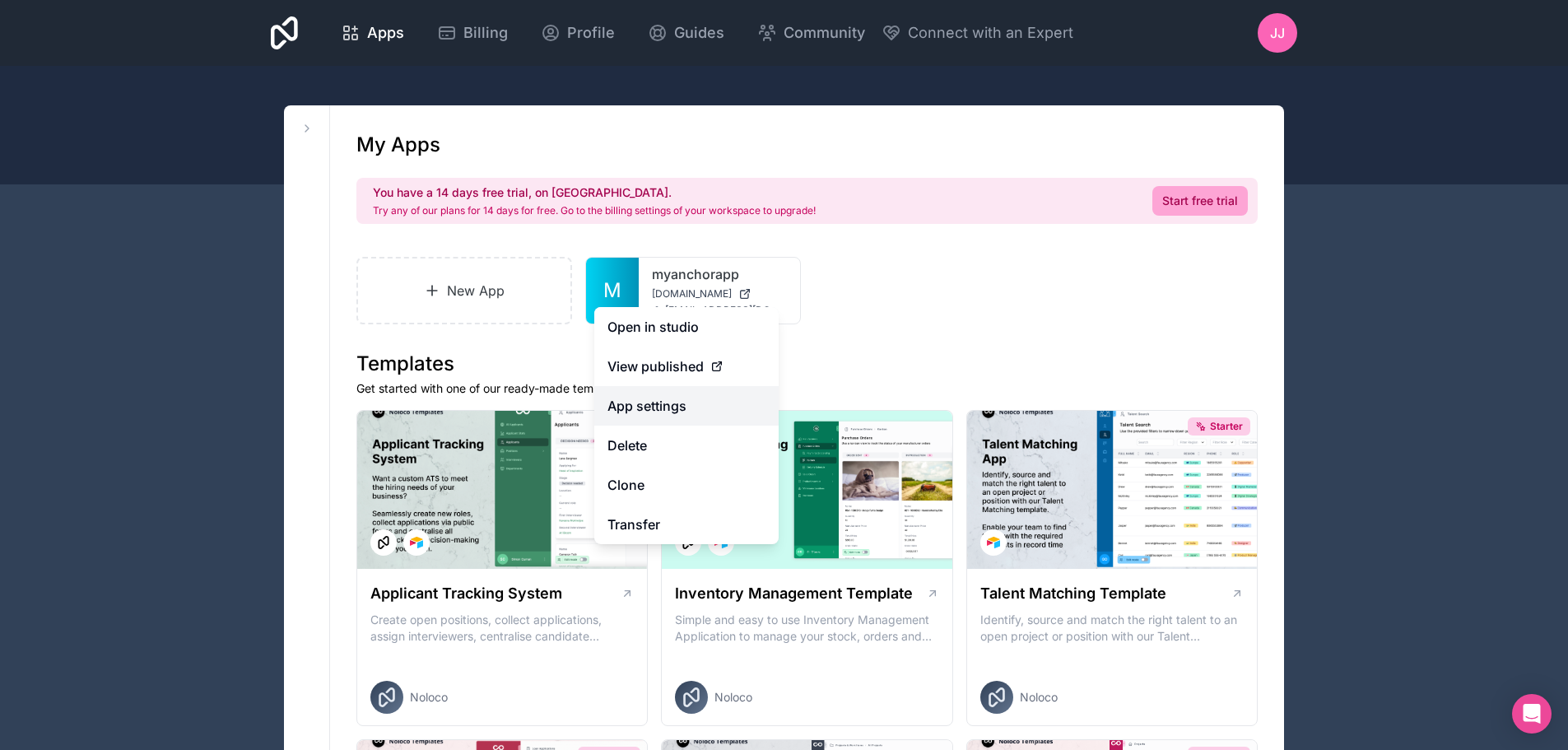
click at [666, 405] on link "App settings" at bounding box center [687, 406] width 184 height 40
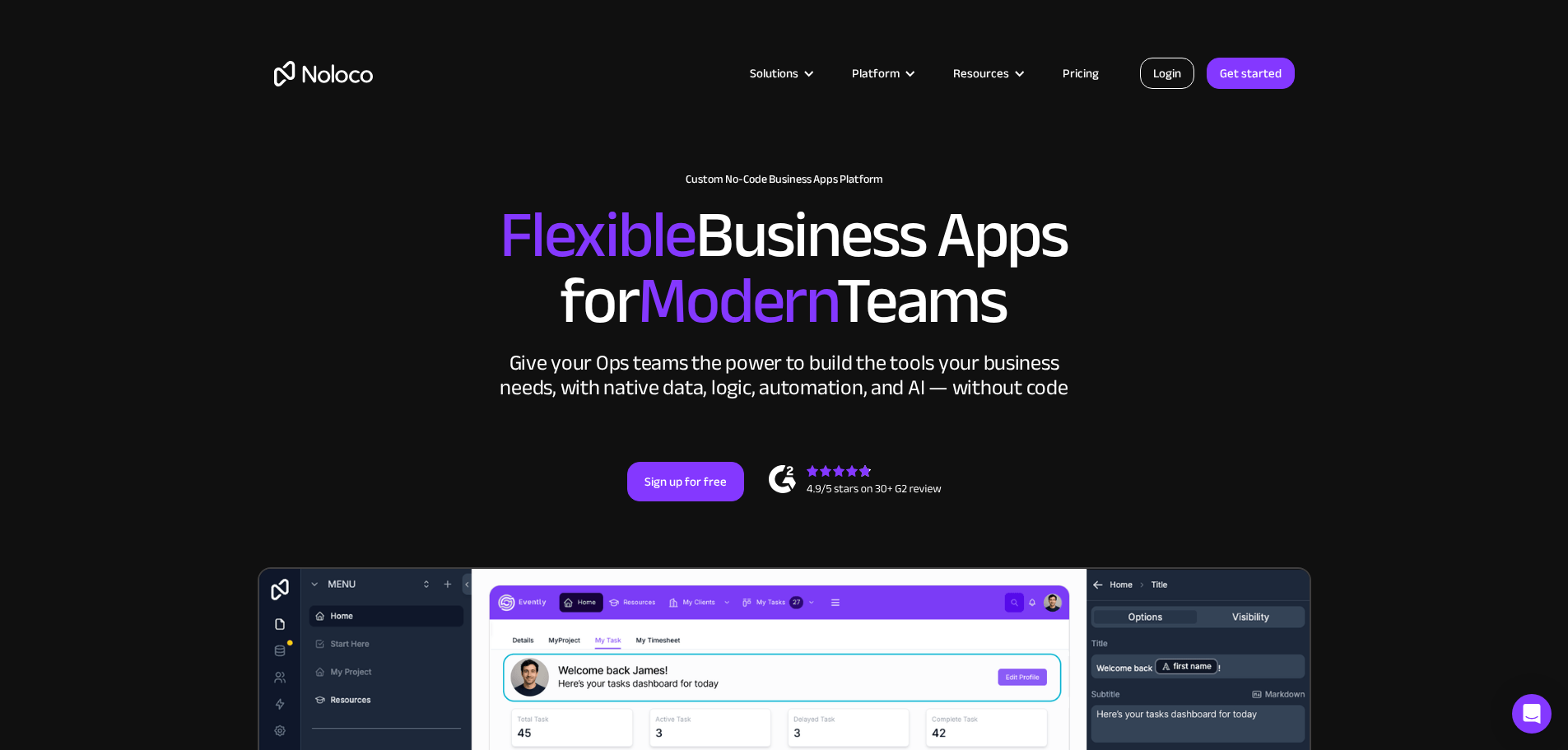
click at [1160, 72] on link "Login" at bounding box center [1167, 73] width 54 height 31
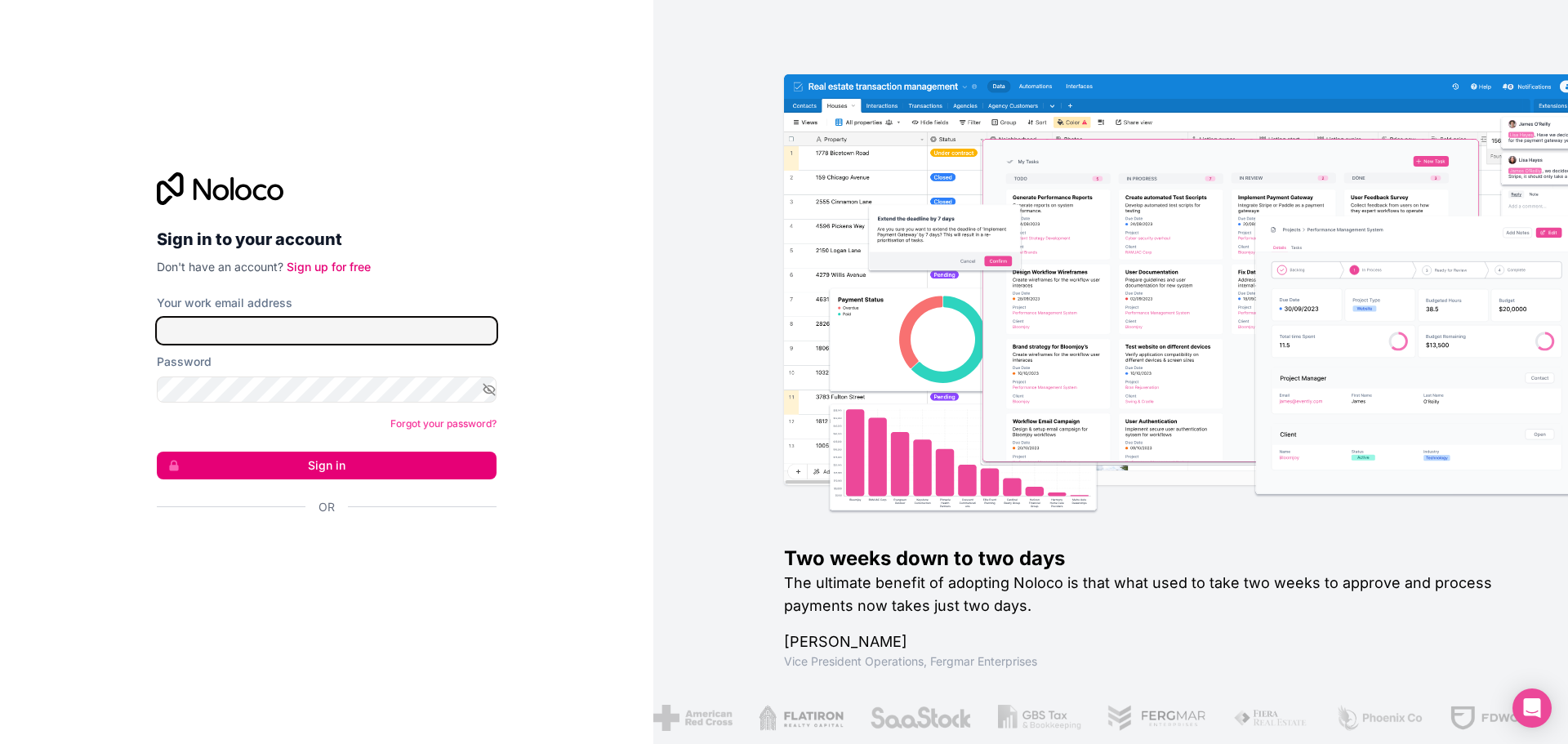
click at [355, 332] on input "Your work email address" at bounding box center [326, 330] width 340 height 26
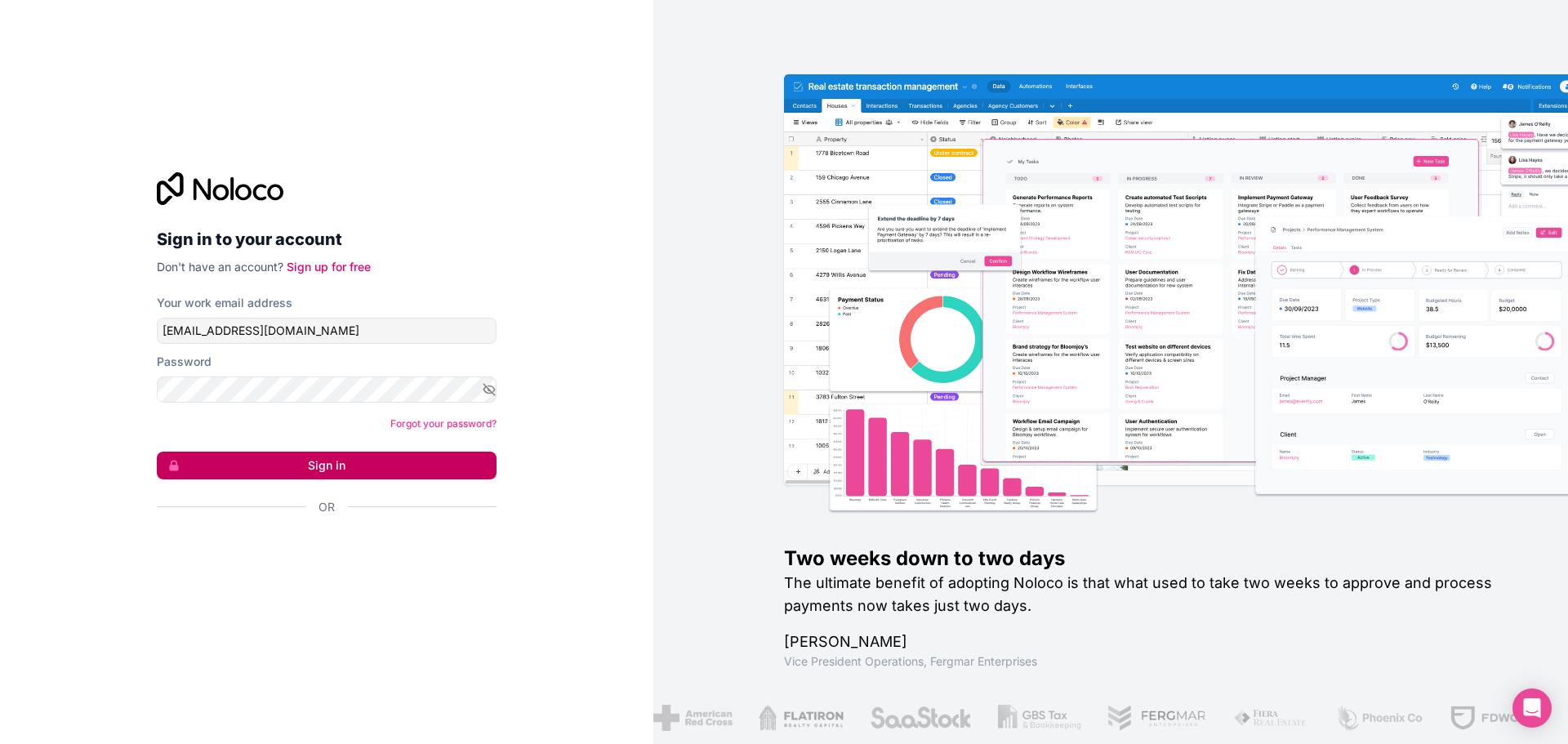
click at [290, 468] on button "Sign in" at bounding box center [326, 465] width 340 height 28
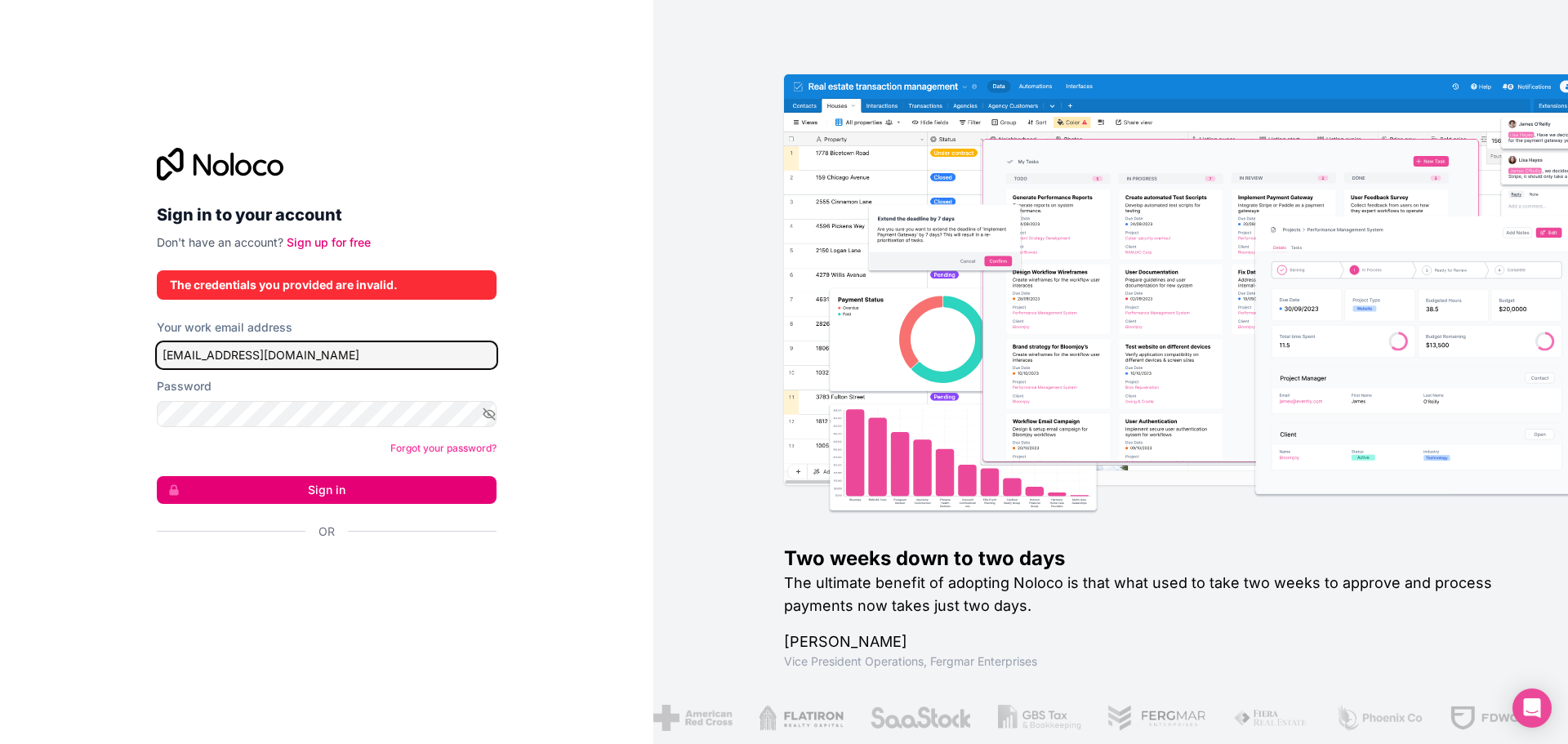
click at [305, 360] on input "[EMAIL_ADDRESS][DOMAIN_NAME]" at bounding box center [326, 355] width 340 height 26
type input "[EMAIL_ADDRESS][DOMAIN_NAME]"
click at [157, 476] on button "Sign in" at bounding box center [326, 490] width 340 height 28
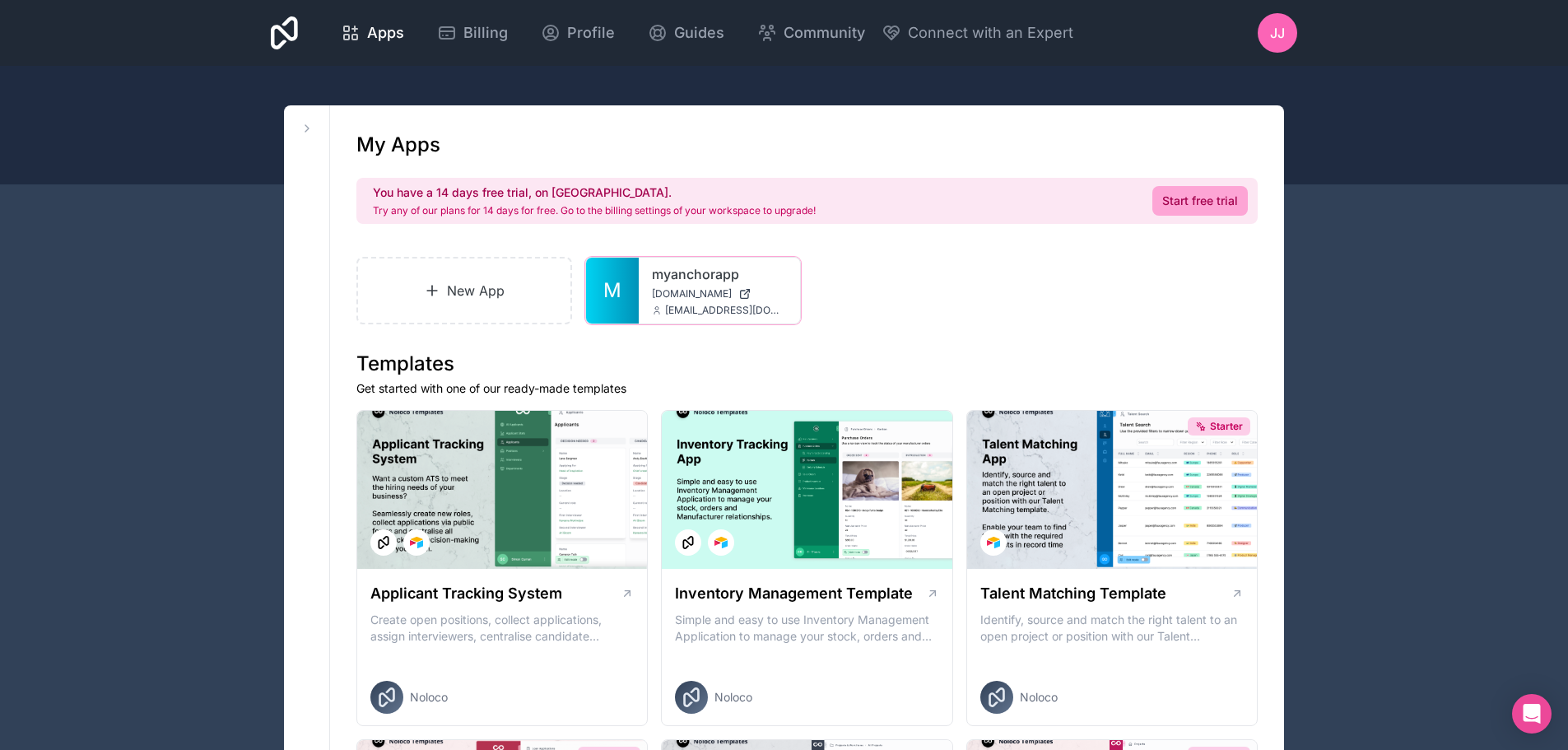
click at [0, 0] on div at bounding box center [0, 0] width 0 height 0
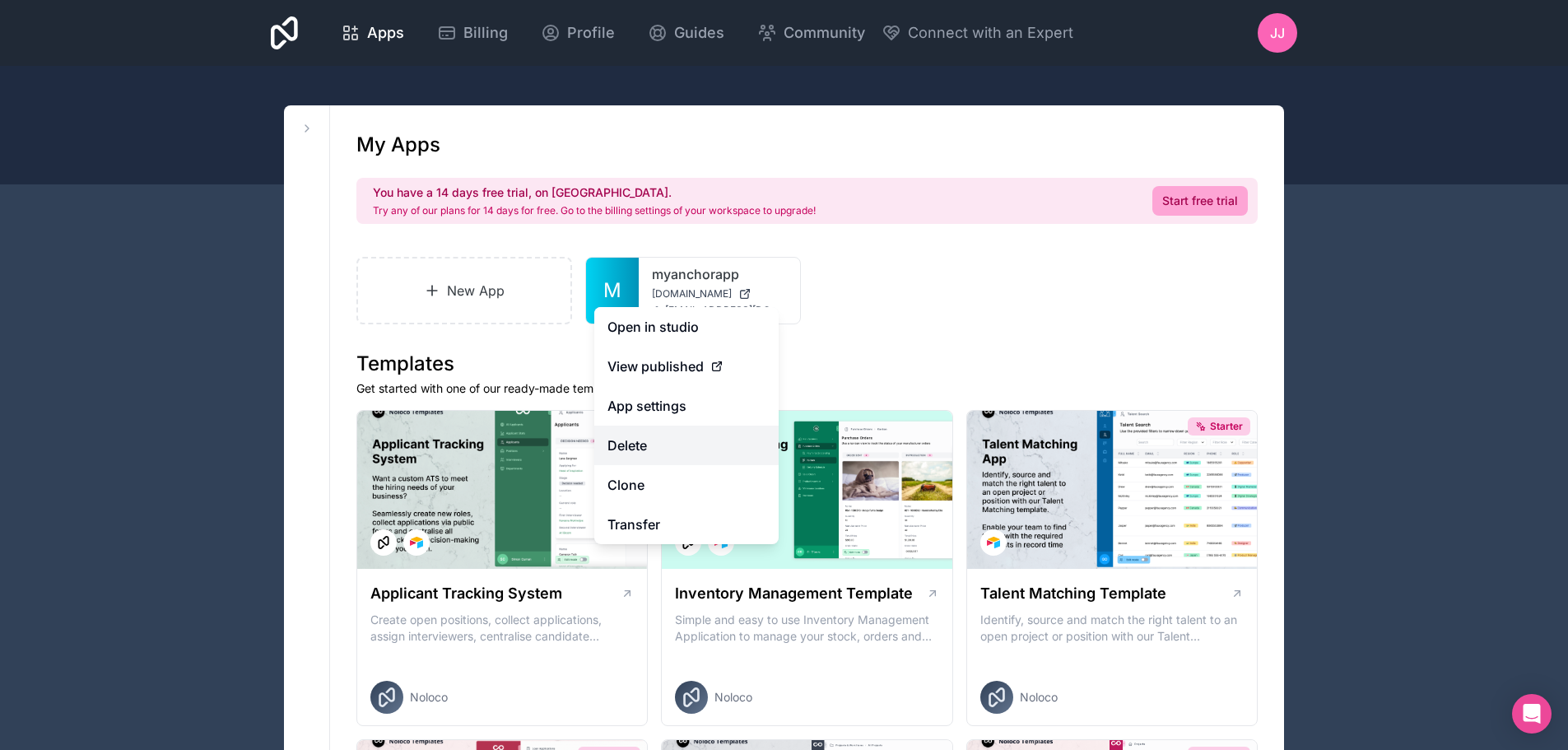
click at [647, 453] on button "Delete" at bounding box center [687, 445] width 184 height 40
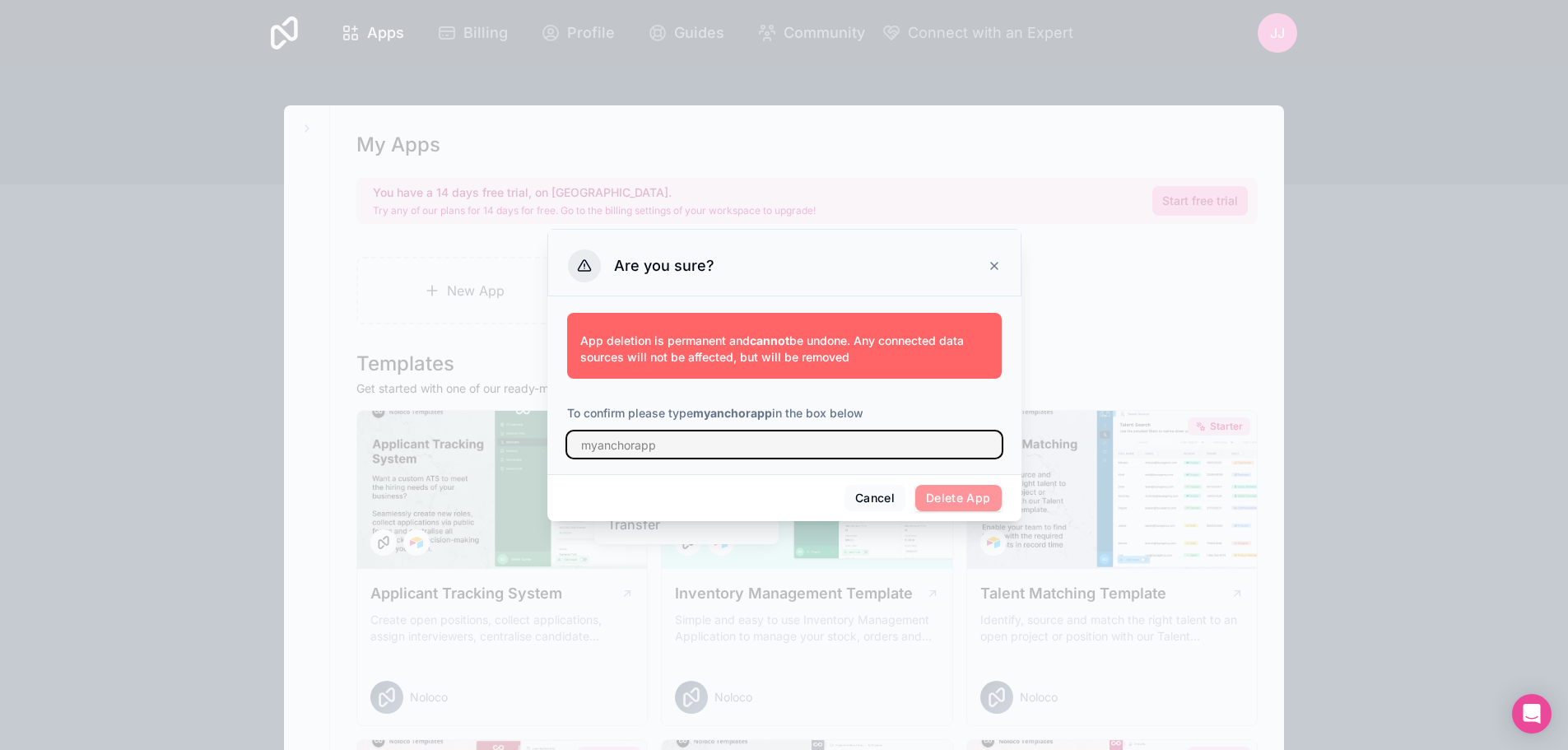
click at [682, 440] on input "text" at bounding box center [785, 444] width 435 height 26
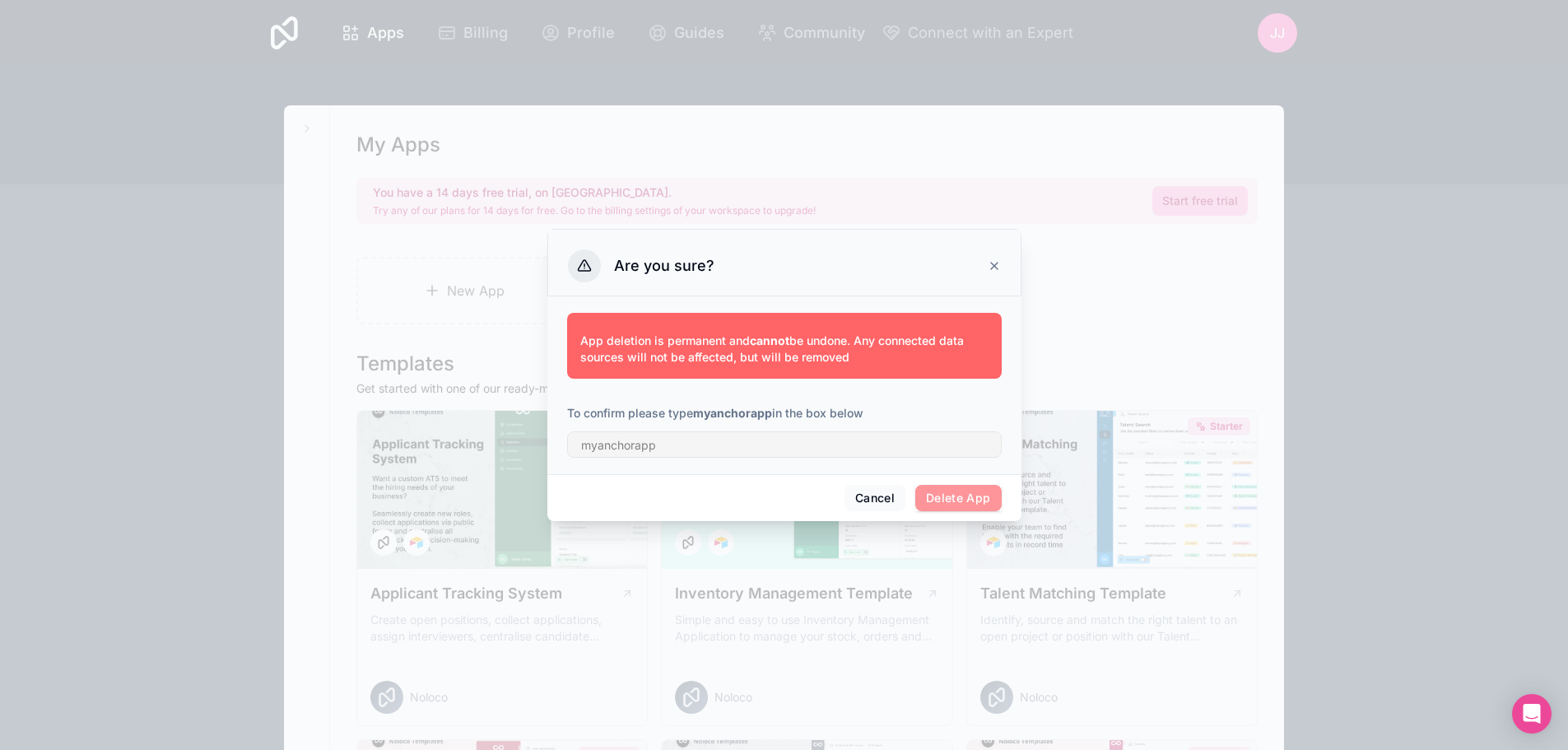
click at [715, 411] on strong "myanchorapp" at bounding box center [732, 412] width 79 height 14
copy p "myanchorapp"
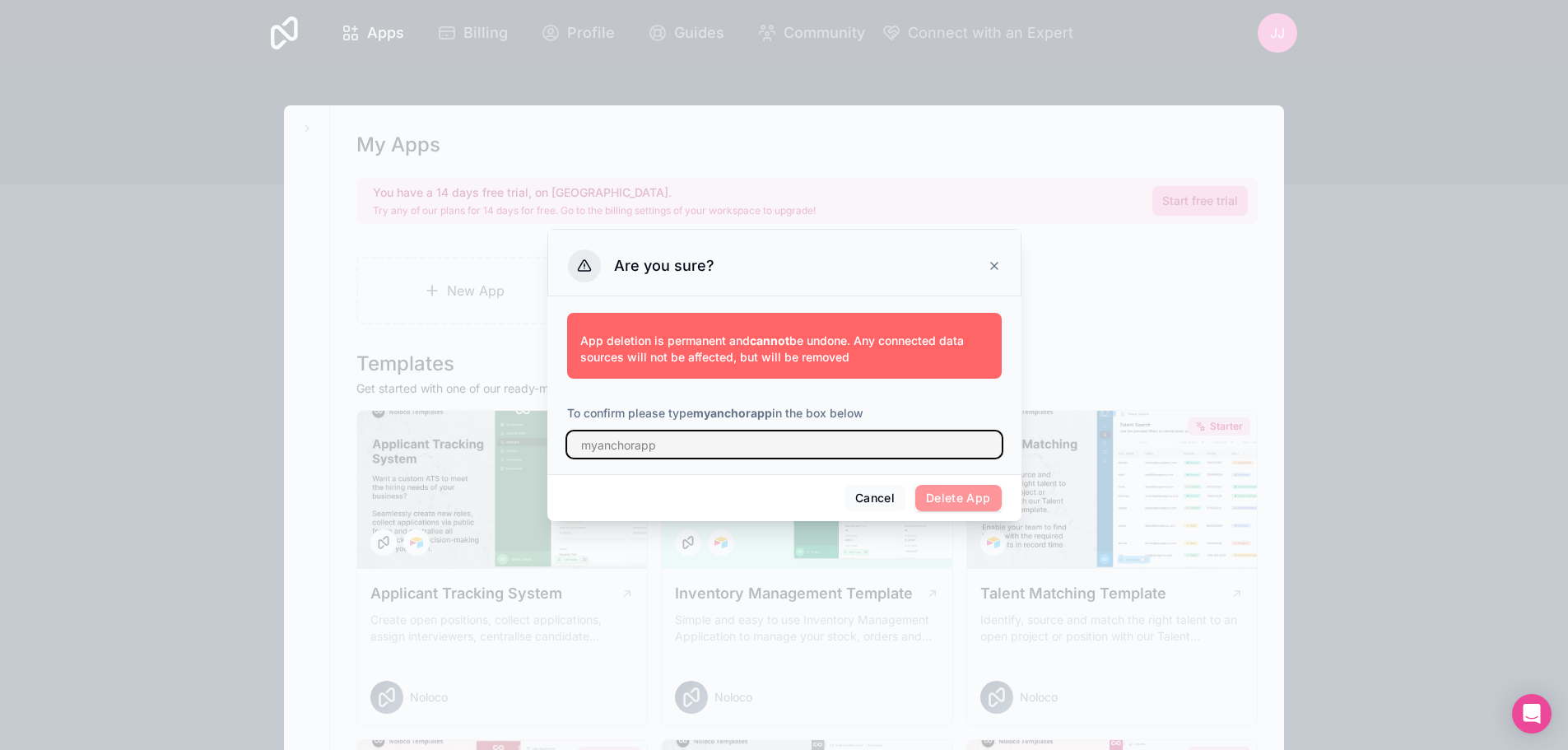
click at [697, 440] on input "text" at bounding box center [785, 444] width 435 height 26
paste input "myanchorapp"
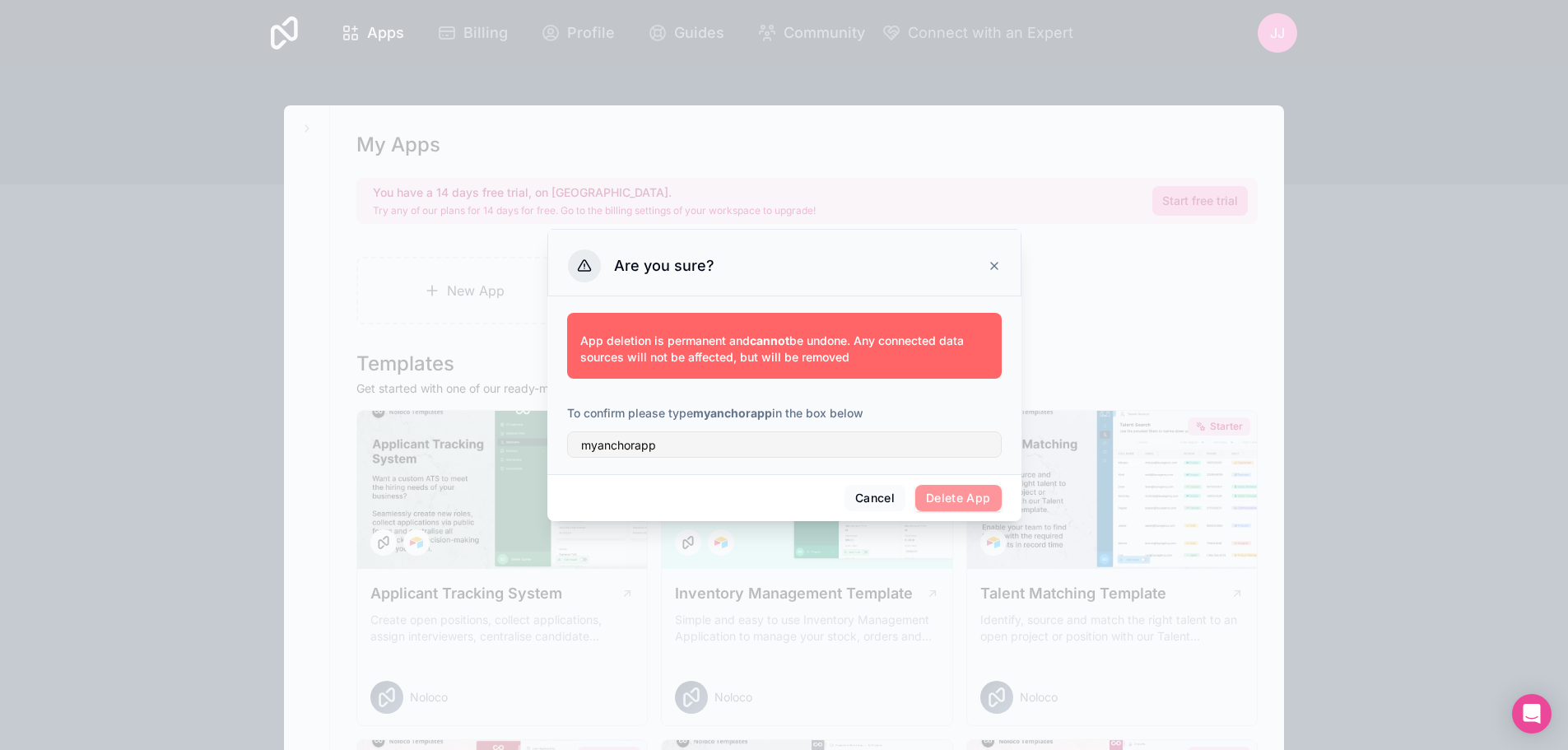
click at [788, 497] on div "Cancel Delete App" at bounding box center [784, 498] width 474 height 47
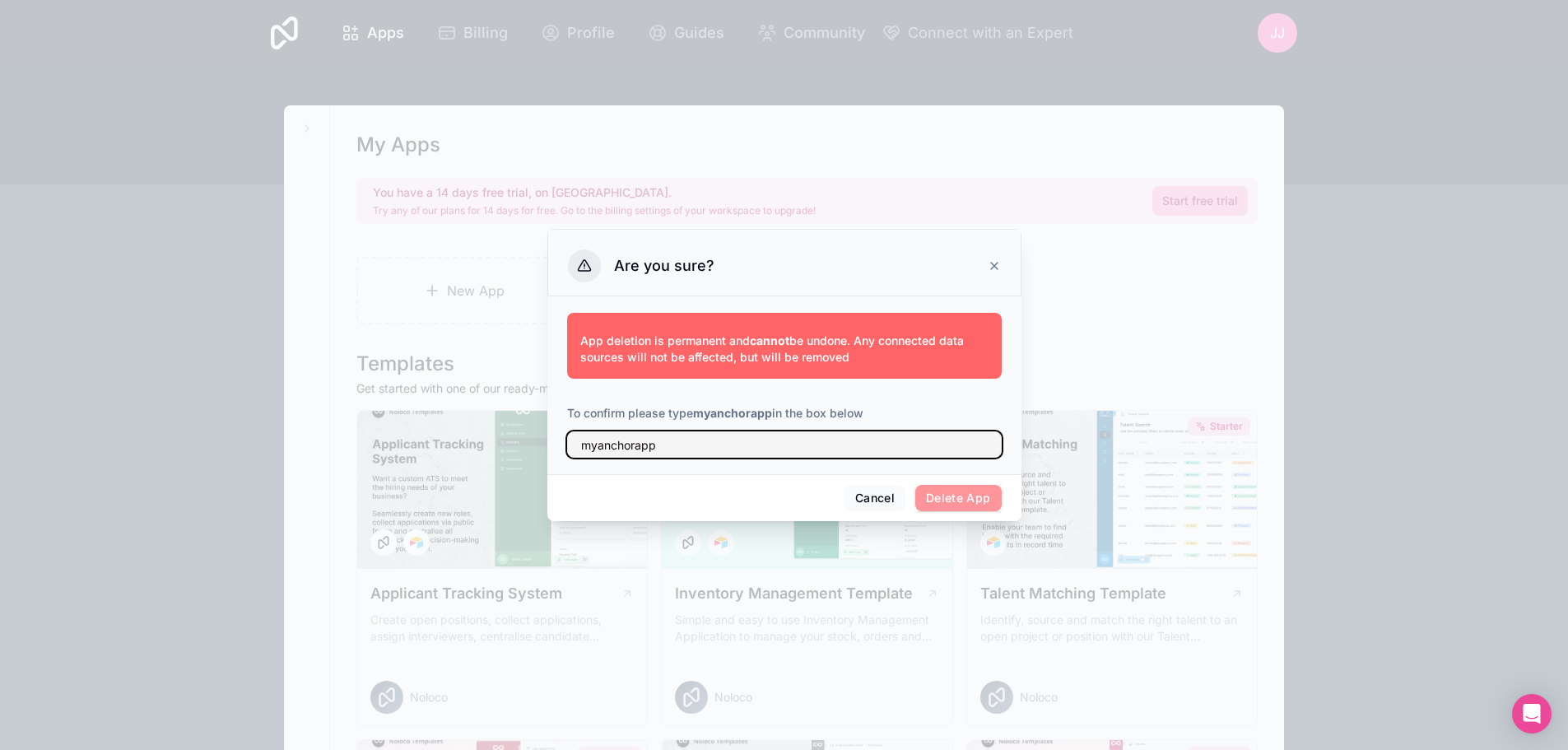
click at [786, 445] on input "myanchorapp" at bounding box center [785, 444] width 435 height 26
type input "myanchorapp"
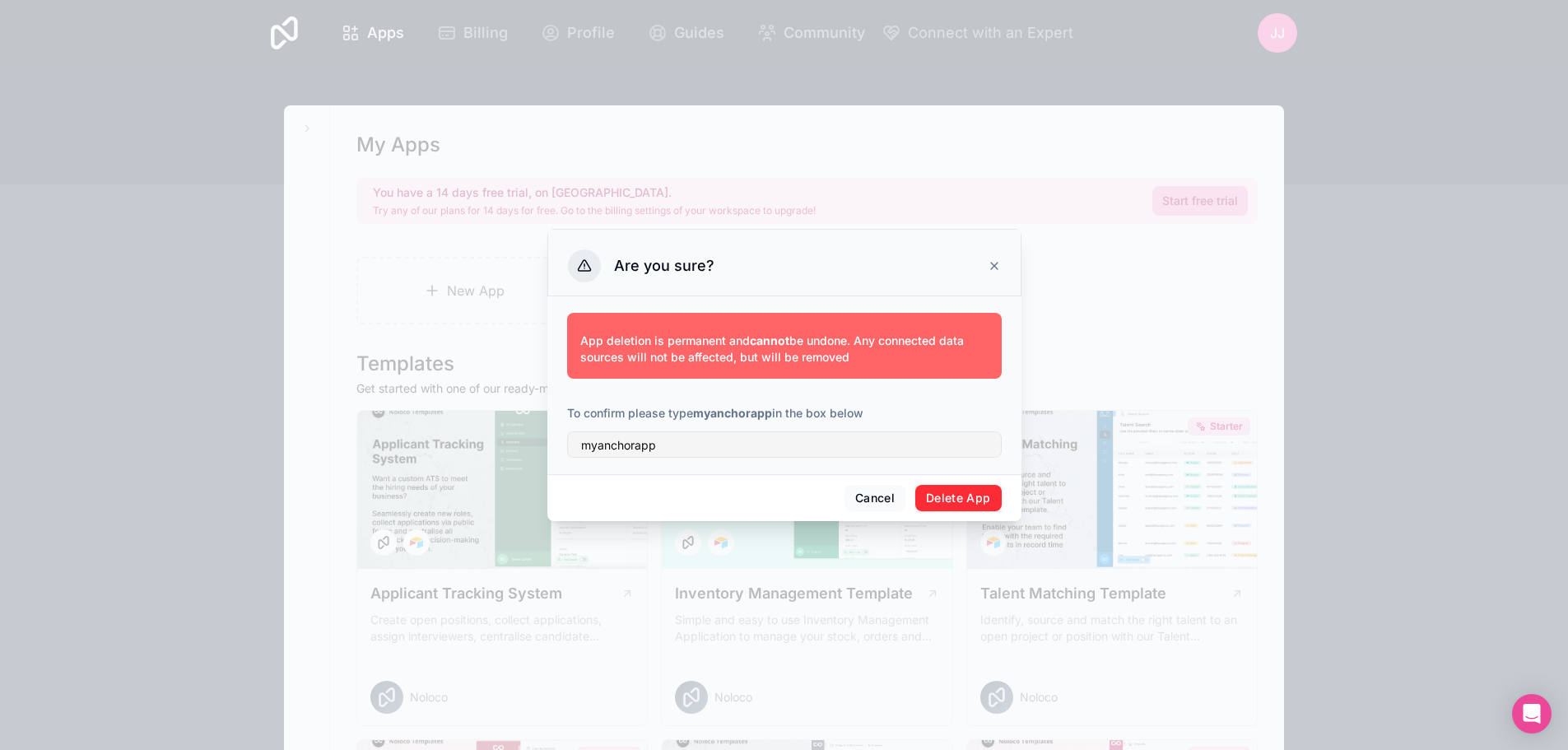
click at [966, 494] on button "Delete App" at bounding box center [959, 498] width 86 height 26
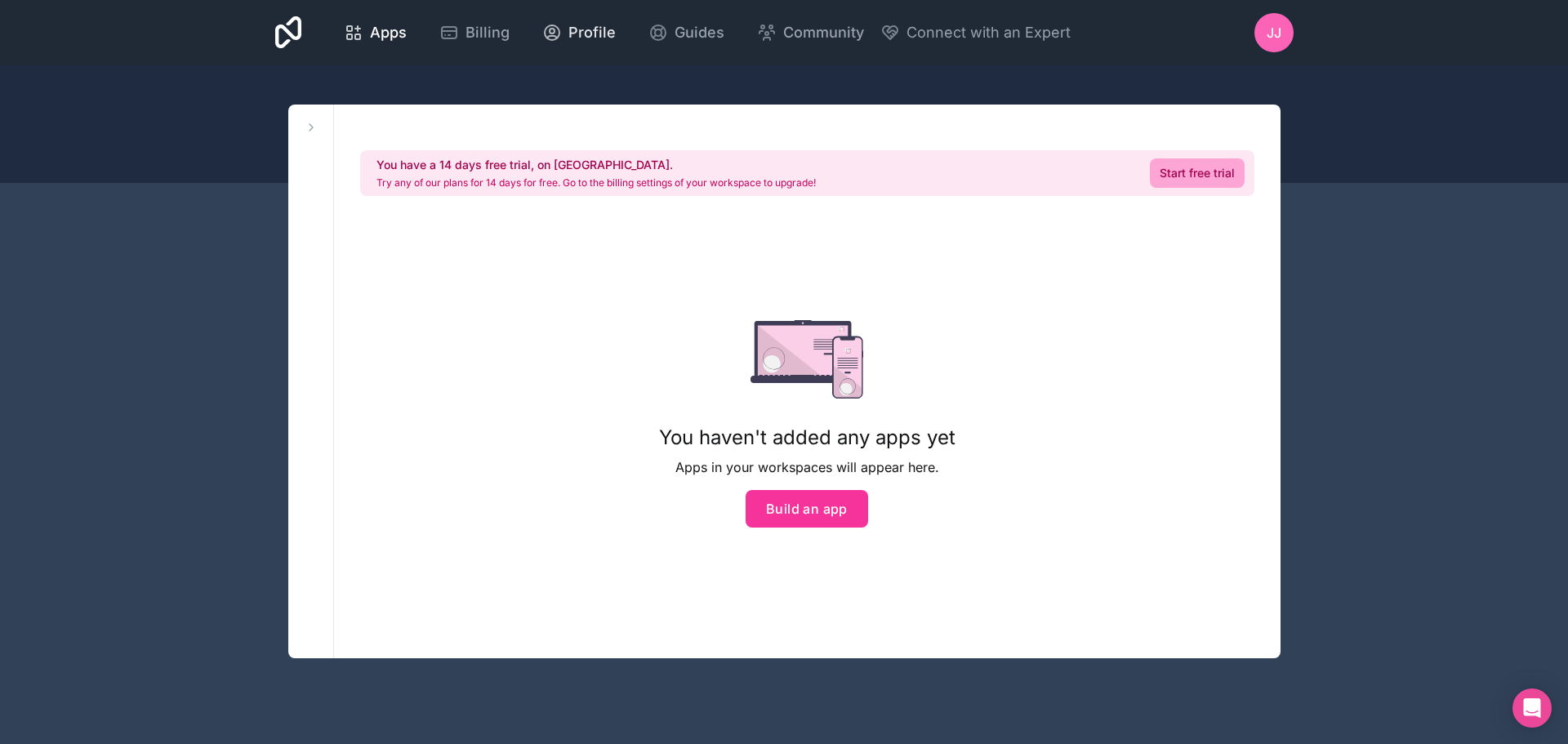
click at [585, 28] on span "Profile" at bounding box center [592, 33] width 47 height 23
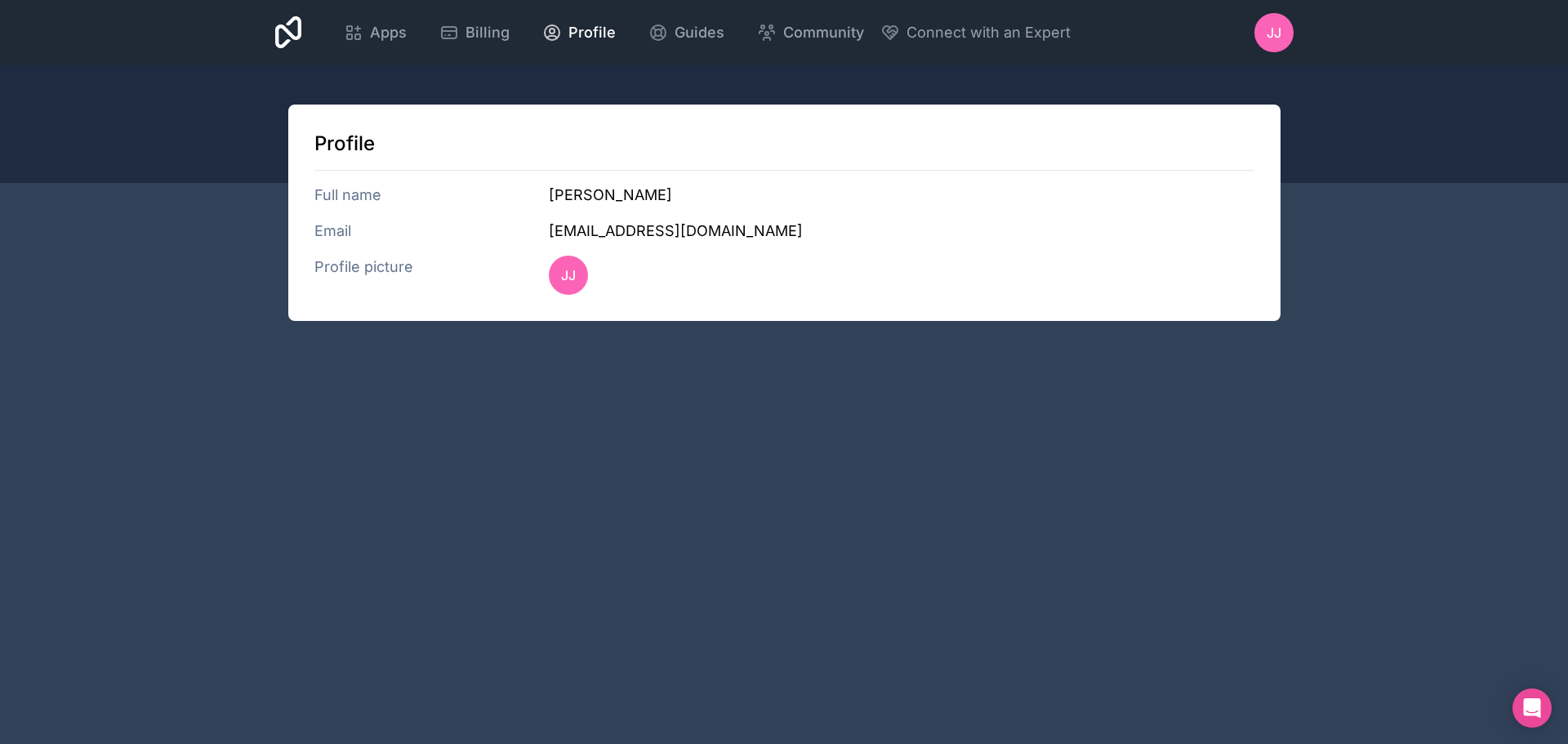
click at [1270, 38] on span "JJ" at bounding box center [1273, 33] width 14 height 19
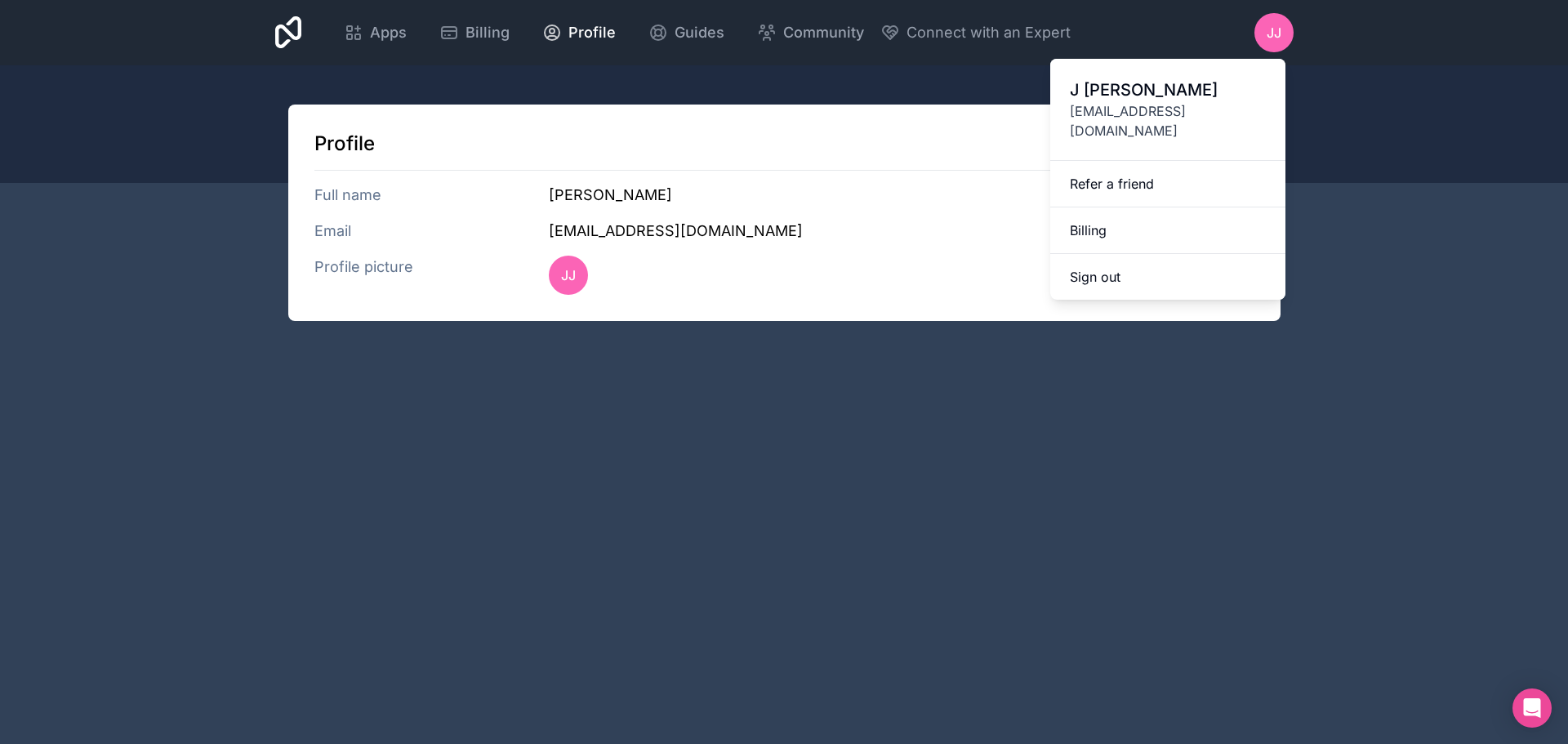
click at [272, 35] on div "Apps Billing Profile Guides Community Connect with an Expert JJ Billing Profile…" at bounding box center [784, 33] width 1044 height 65
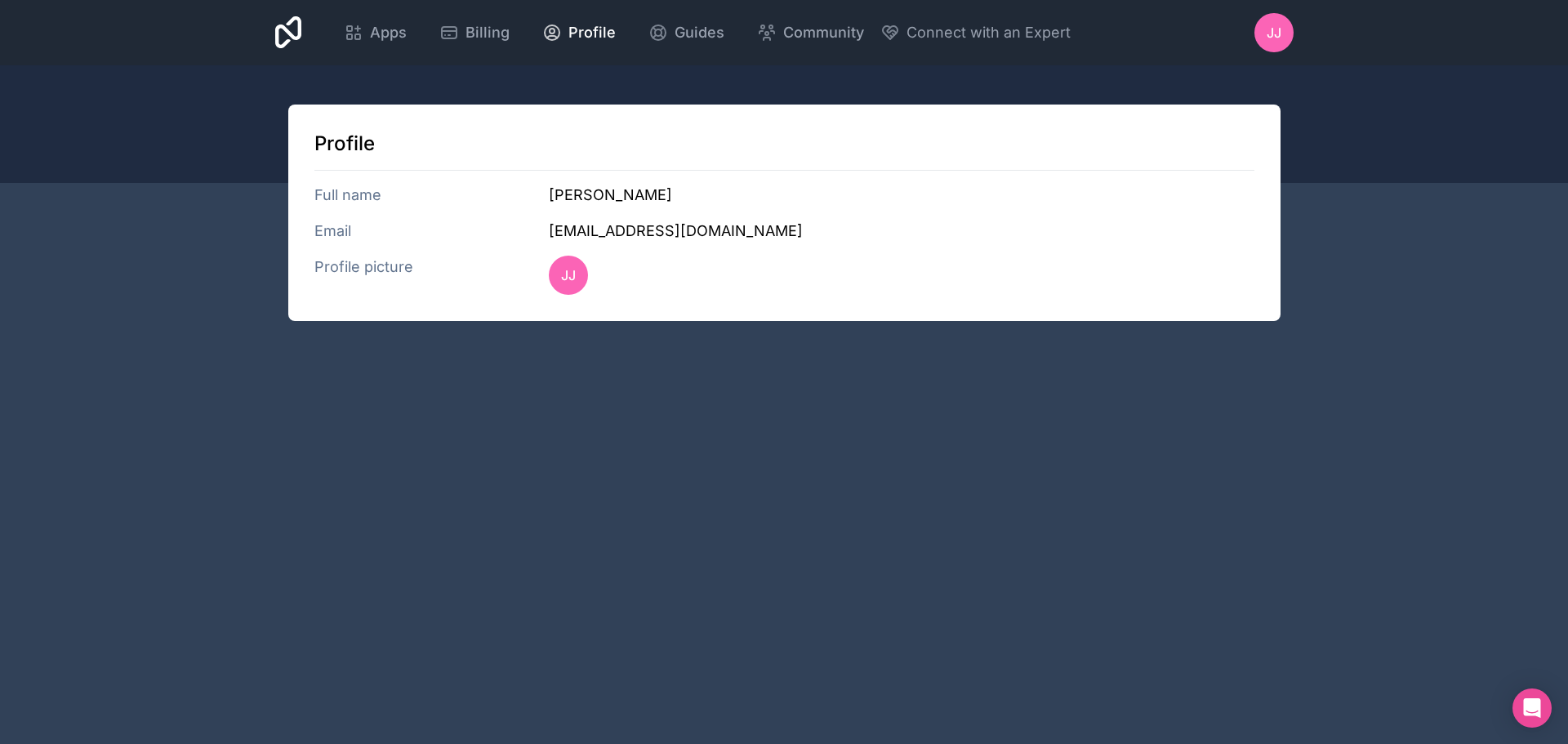
click at [282, 36] on icon at bounding box center [289, 33] width 27 height 39
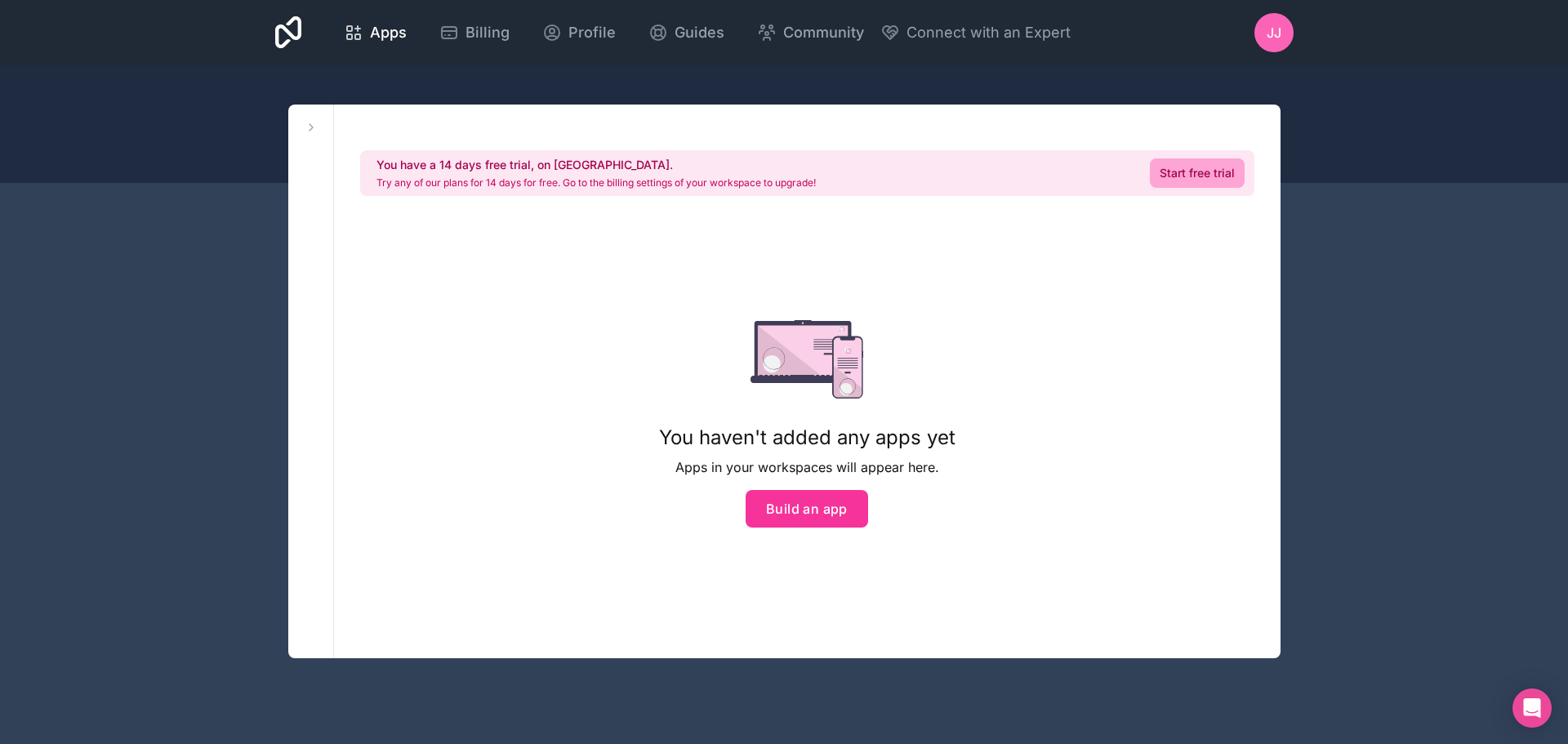
click at [1259, 36] on div "JJ" at bounding box center [1273, 33] width 39 height 39
click at [385, 35] on span "Apps" at bounding box center [388, 33] width 37 height 23
click at [291, 31] on icon at bounding box center [289, 33] width 27 height 39
click at [1273, 30] on span "JJ" at bounding box center [1273, 33] width 14 height 19
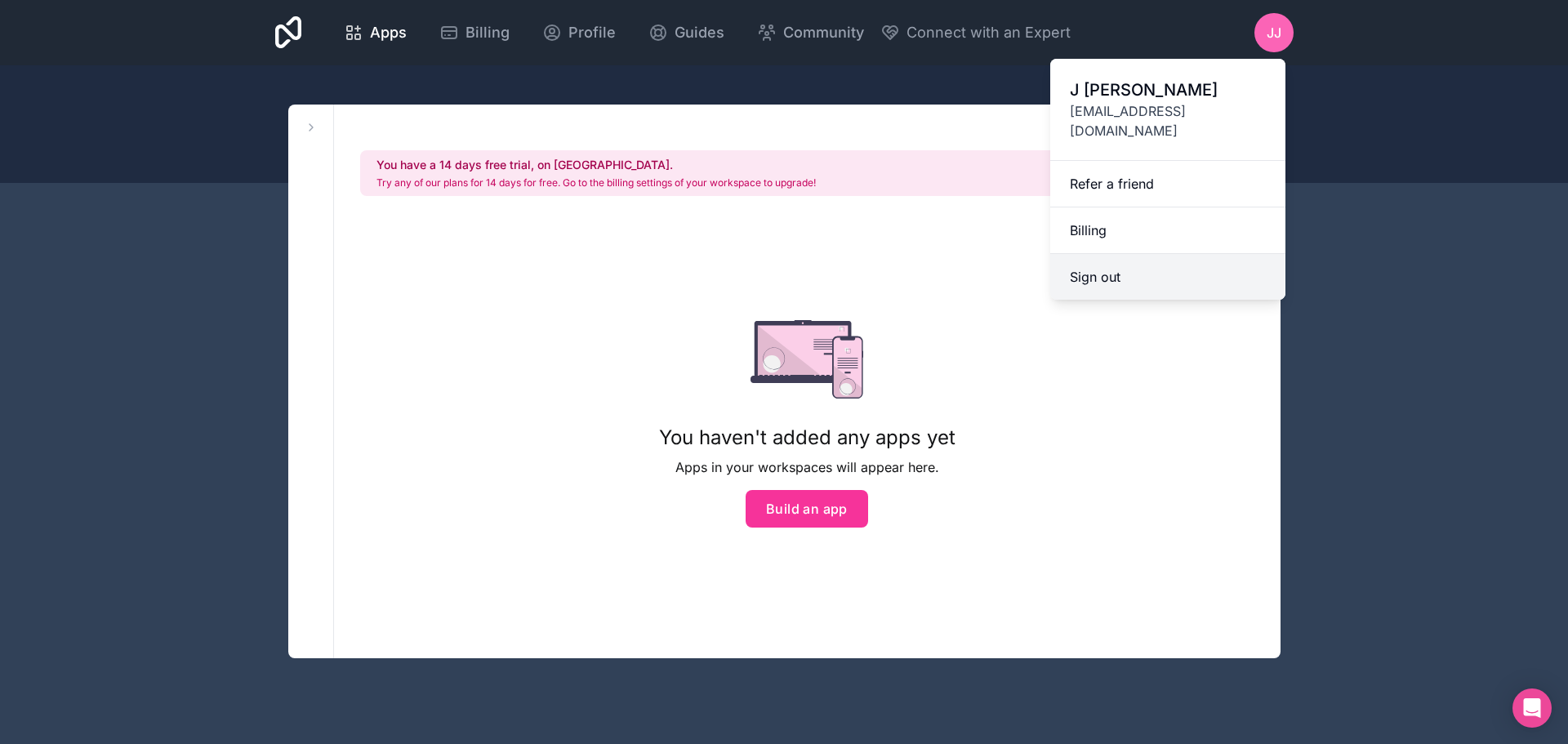
click at [1087, 262] on button "Sign out" at bounding box center [1168, 277] width 235 height 46
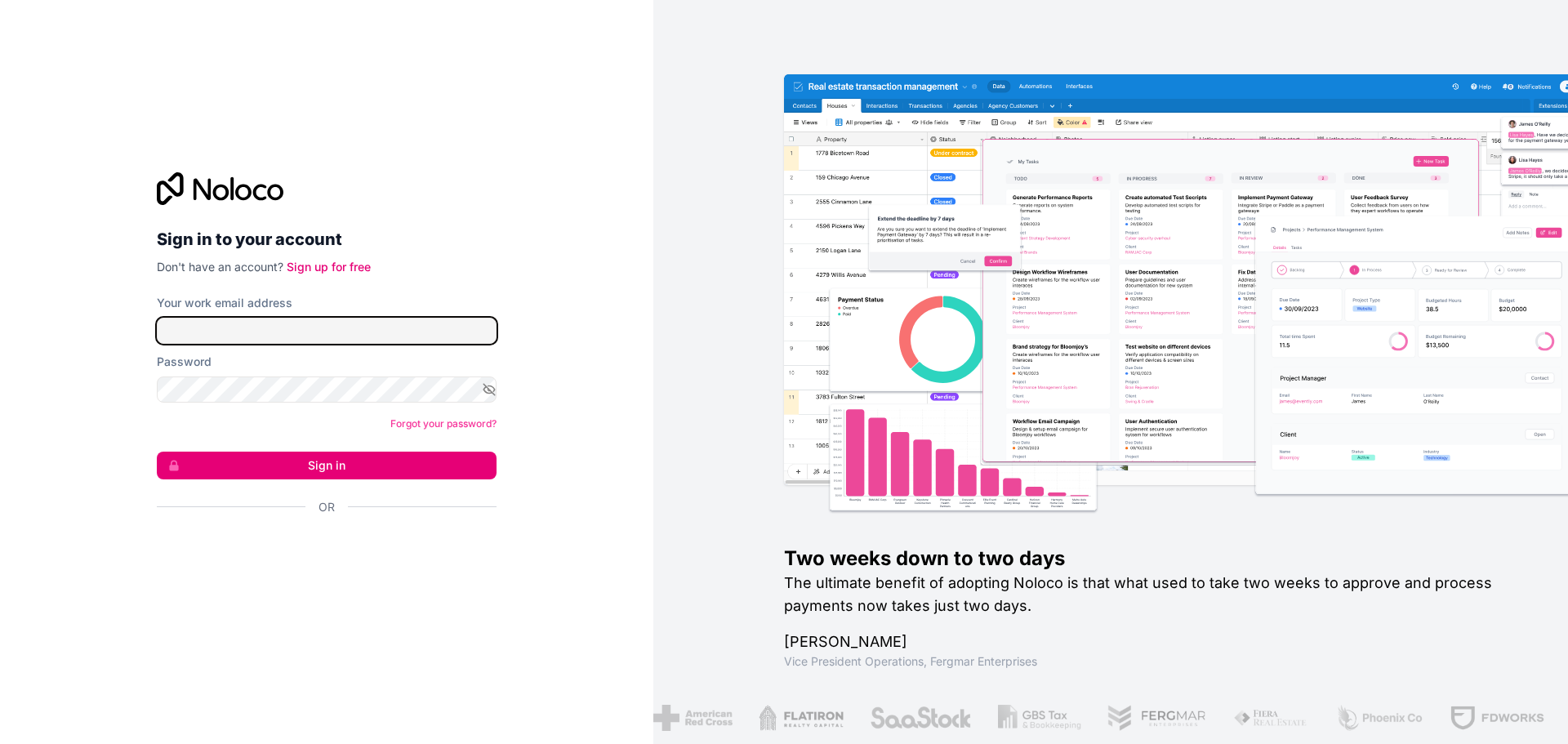
click at [311, 323] on input "Your work email address" at bounding box center [326, 330] width 340 height 26
click at [516, 196] on div "Sign in to your account Don't have an account? Sign up for free Your work email…" at bounding box center [326, 372] width 654 height 744
